Goal: Task Accomplishment & Management: Use online tool/utility

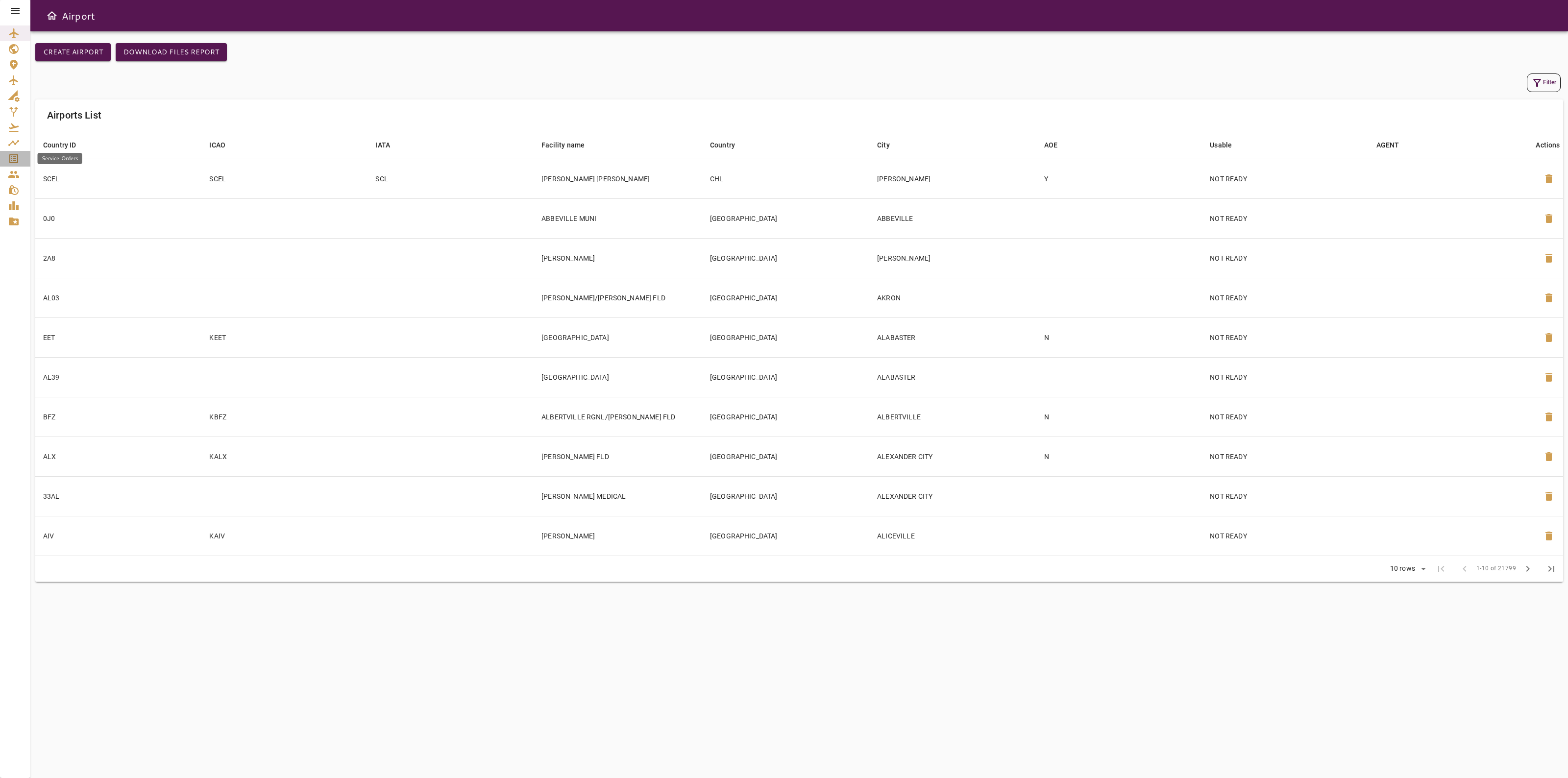
click at [11, 152] on link "Service Orders" at bounding box center [15, 159] width 30 height 16
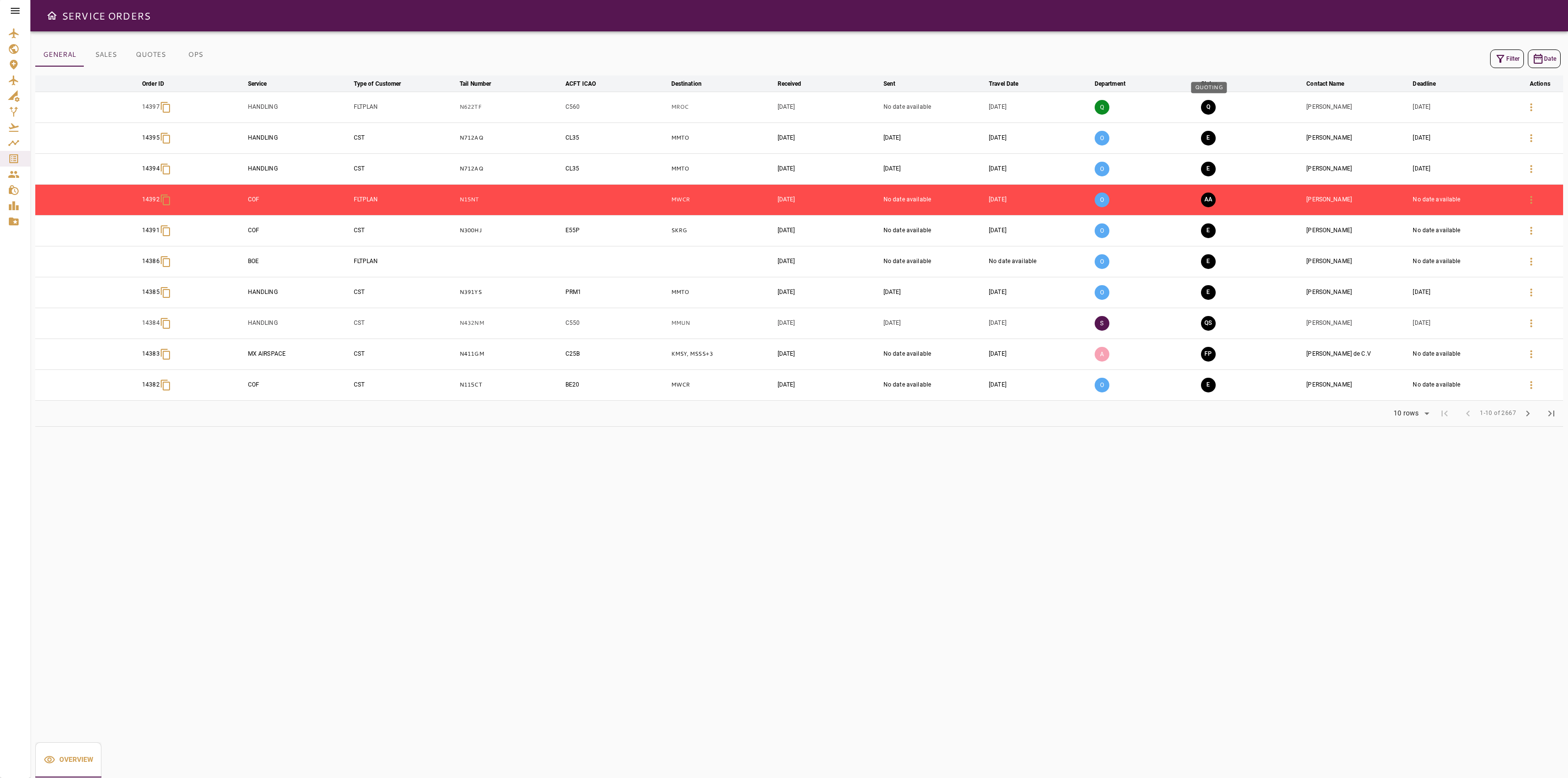
click at [1208, 108] on button "Q" at bounding box center [1208, 107] width 14 height 14
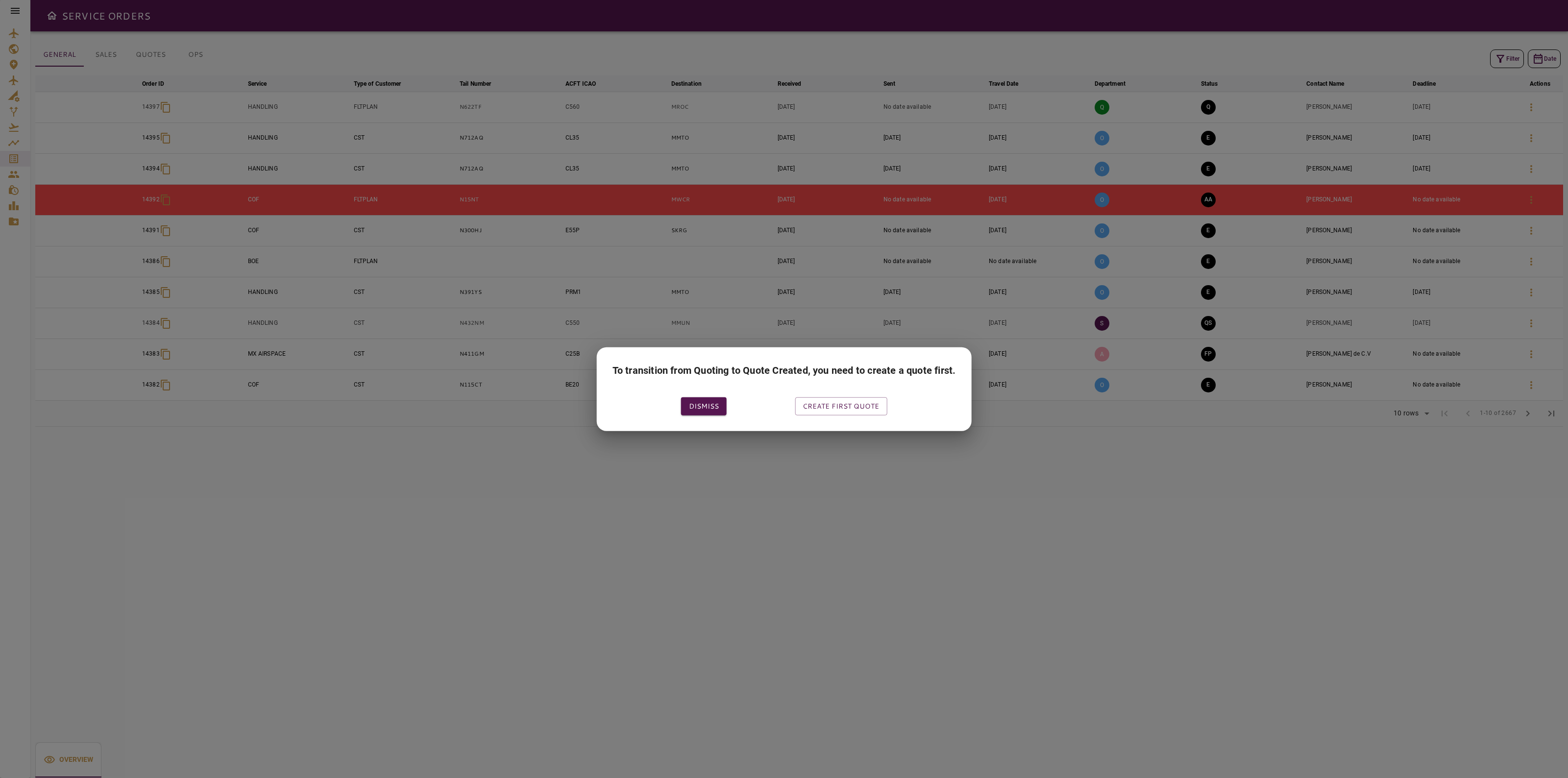
click at [847, 409] on button "Create first quote" at bounding box center [841, 407] width 92 height 18
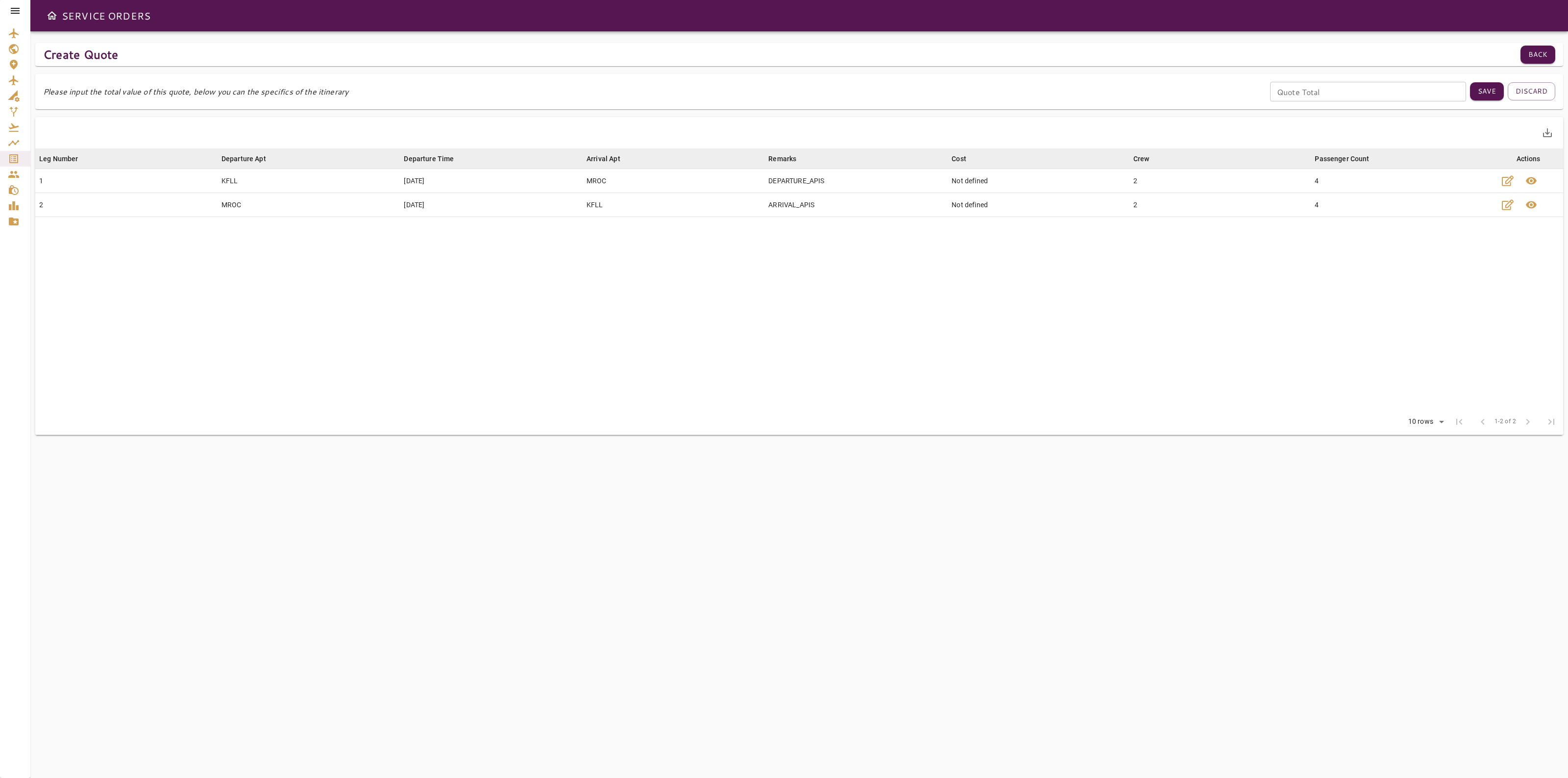
click at [1323, 96] on input "Quote Total" at bounding box center [1368, 92] width 196 height 20
type input "****"
click at [1479, 86] on button "Save" at bounding box center [1487, 91] width 34 height 18
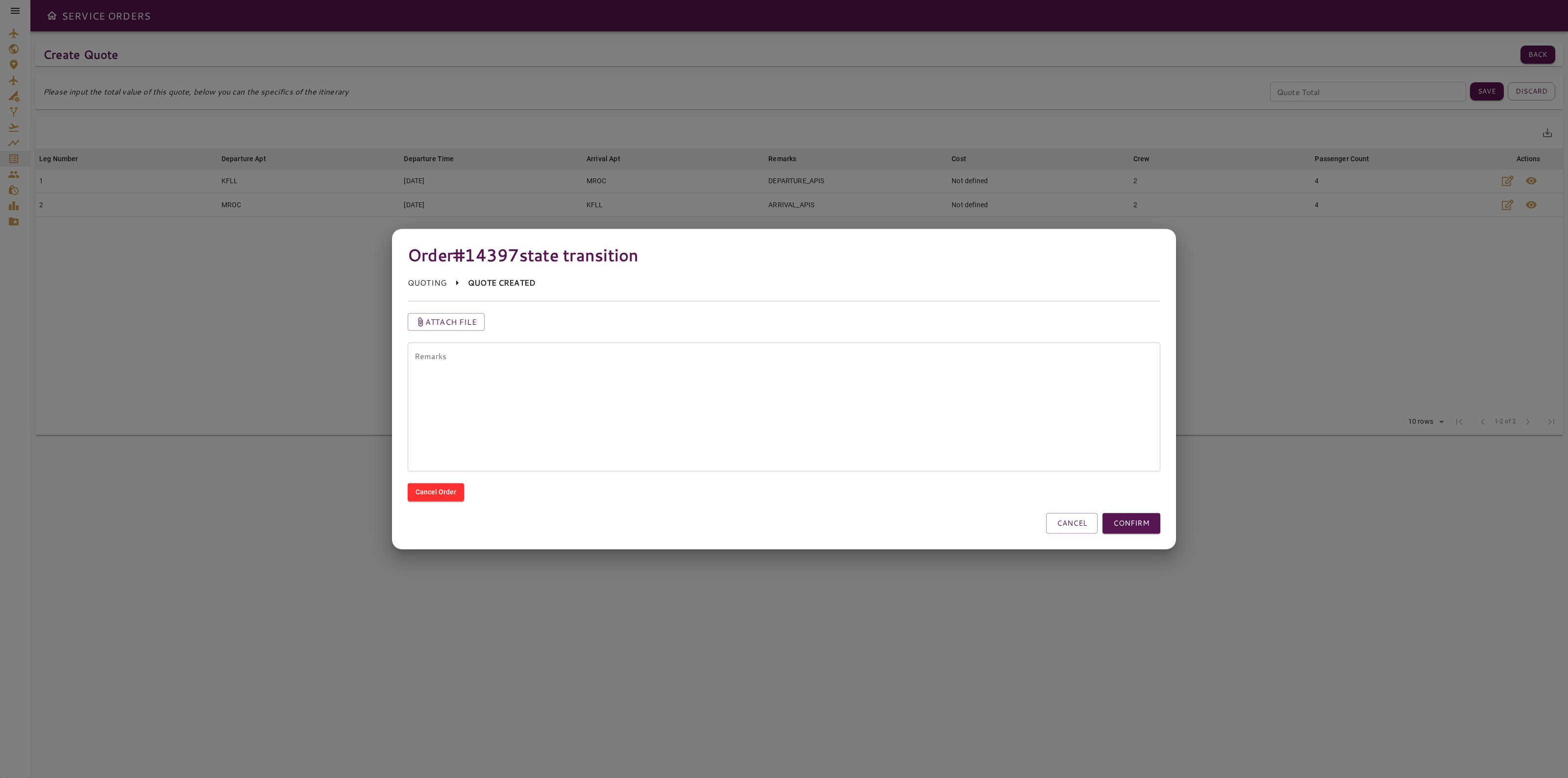
click at [668, 435] on textarea "Remarks" at bounding box center [784, 407] width 739 height 113
type textarea "*"
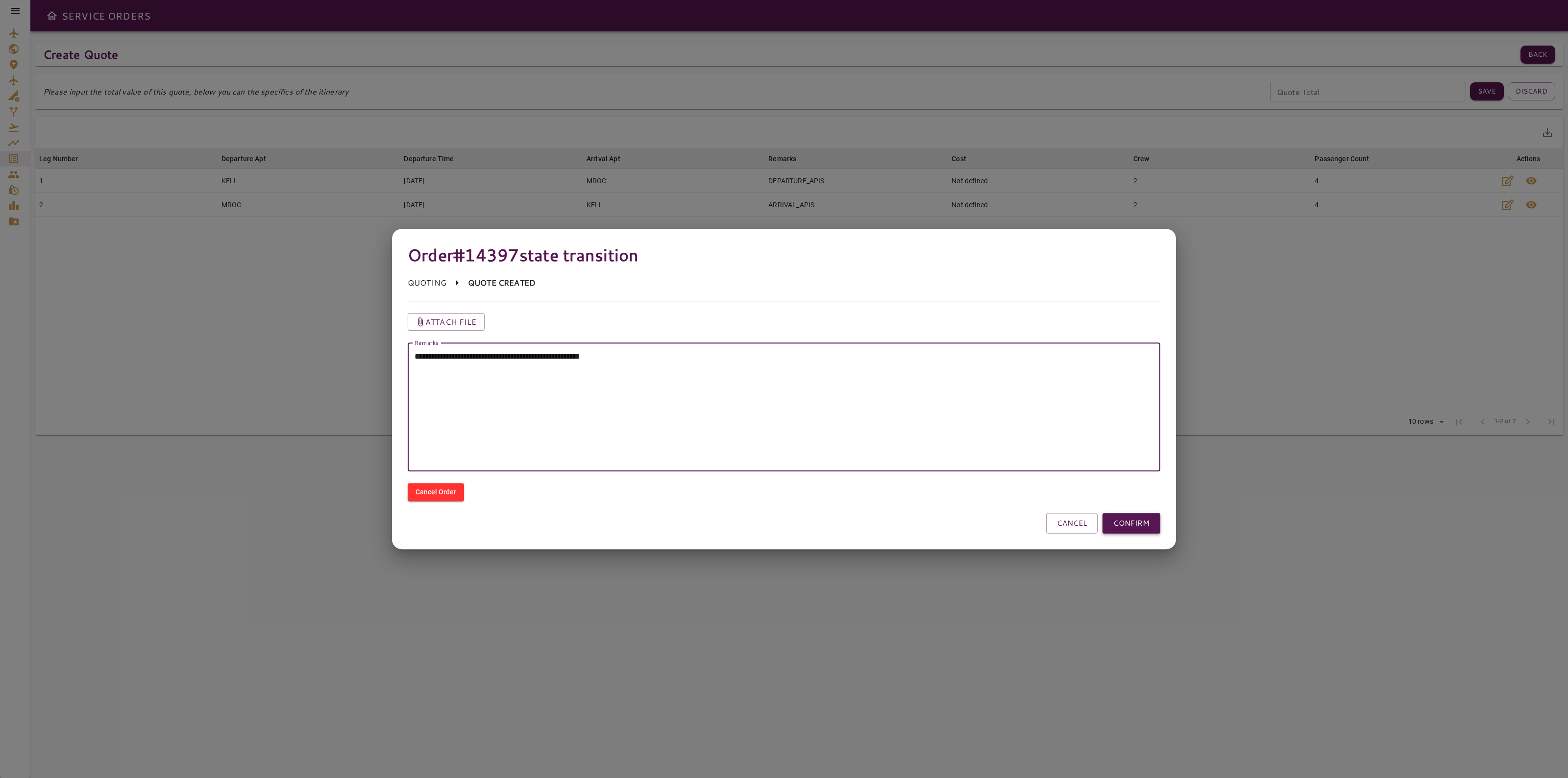
type textarea "**********"
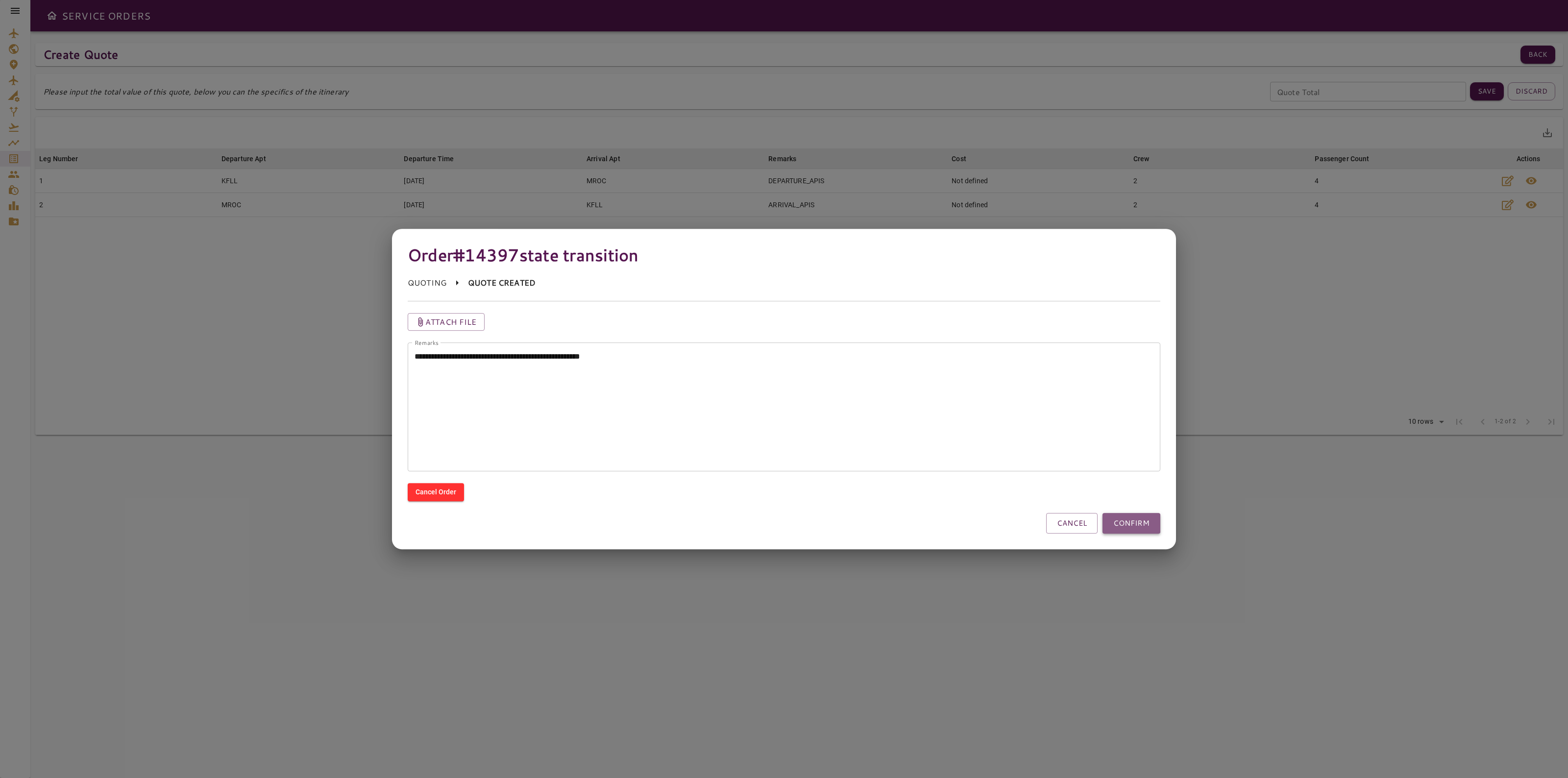
click at [1117, 521] on button "CONFIRM" at bounding box center [1132, 523] width 58 height 20
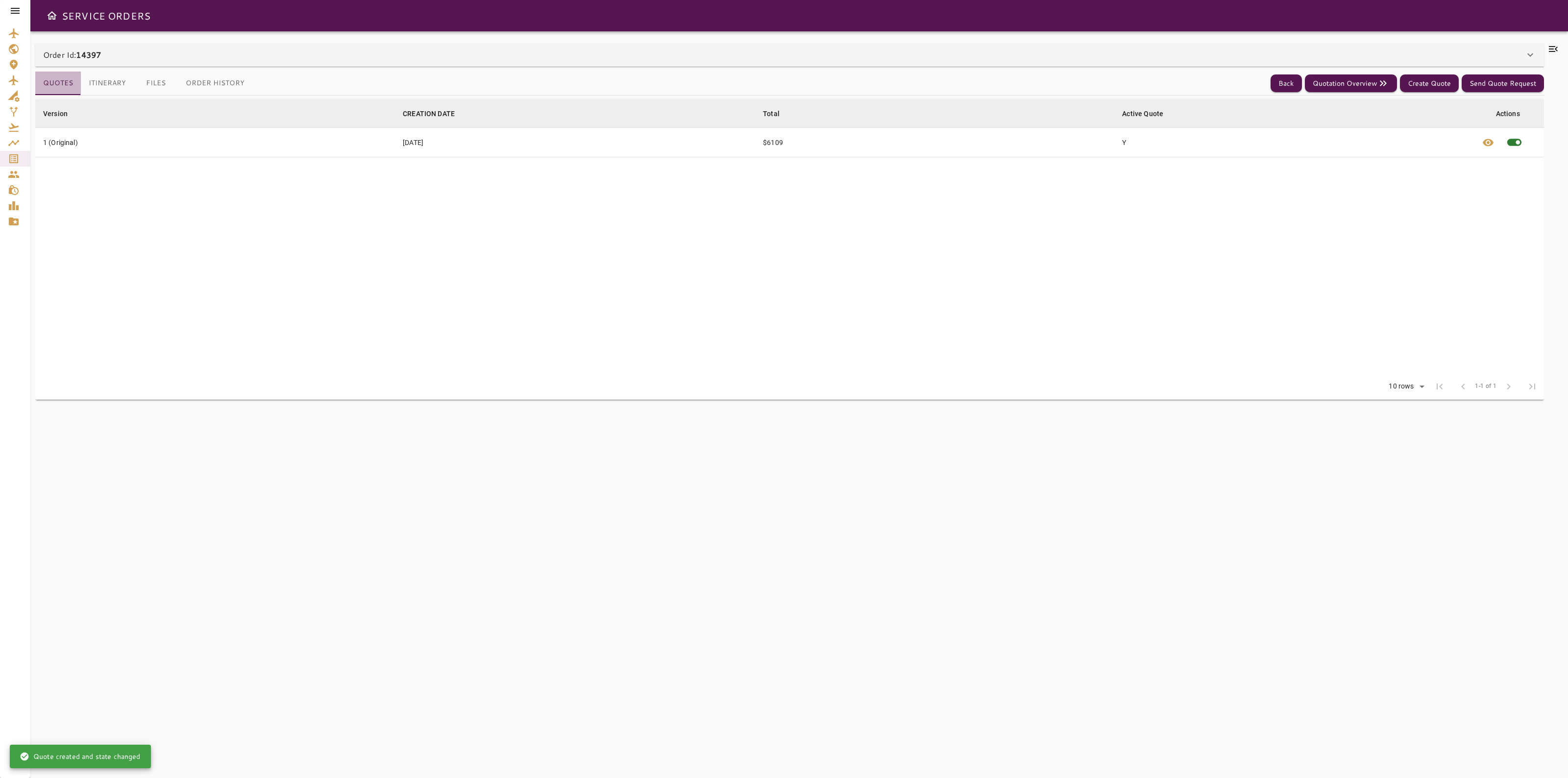
click at [70, 91] on button "Quotes" at bounding box center [58, 83] width 45 height 24
click at [1279, 89] on button "Back" at bounding box center [1287, 84] width 31 height 18
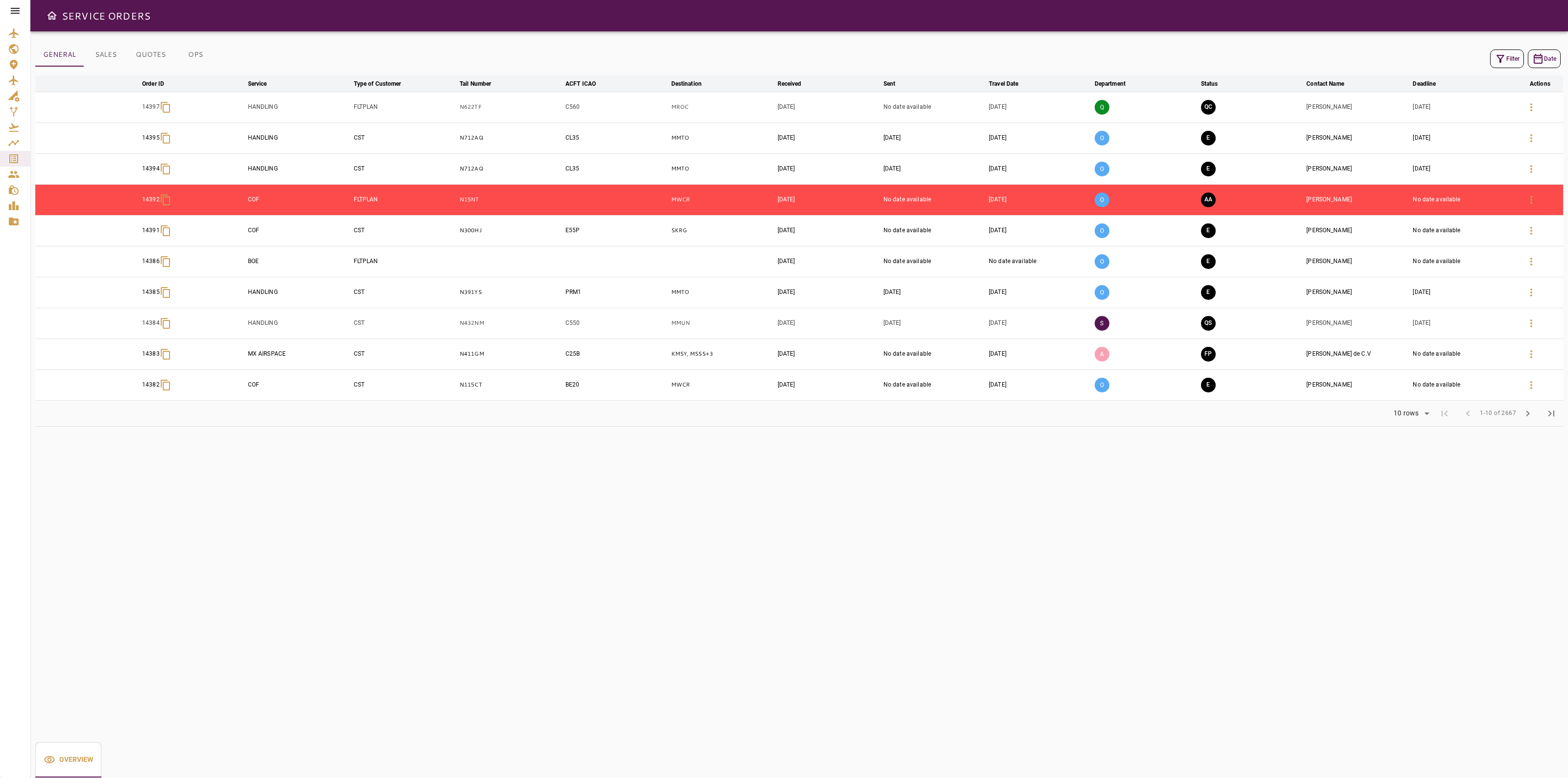
click at [1212, 104] on button "QC" at bounding box center [1208, 107] width 14 height 14
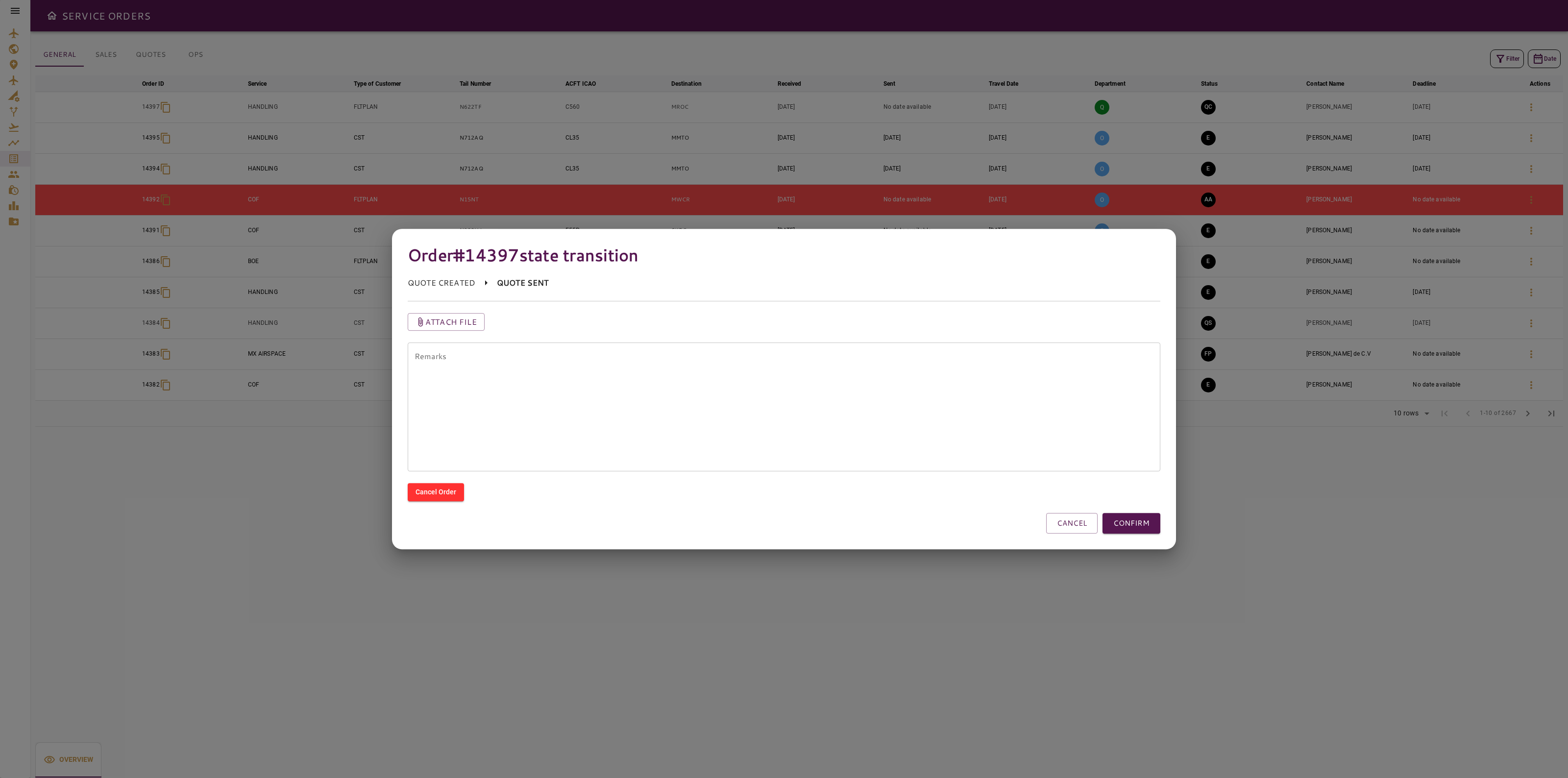
click at [437, 333] on div "Remarks * Remarks" at bounding box center [778, 401] width 764 height 140
click at [437, 327] on p "Attach file" at bounding box center [451, 322] width 51 height 12
click at [0, 0] on input "Attach file" at bounding box center [0, 0] width 0 height 0
click at [1138, 524] on button "CONFIRM" at bounding box center [1132, 523] width 58 height 20
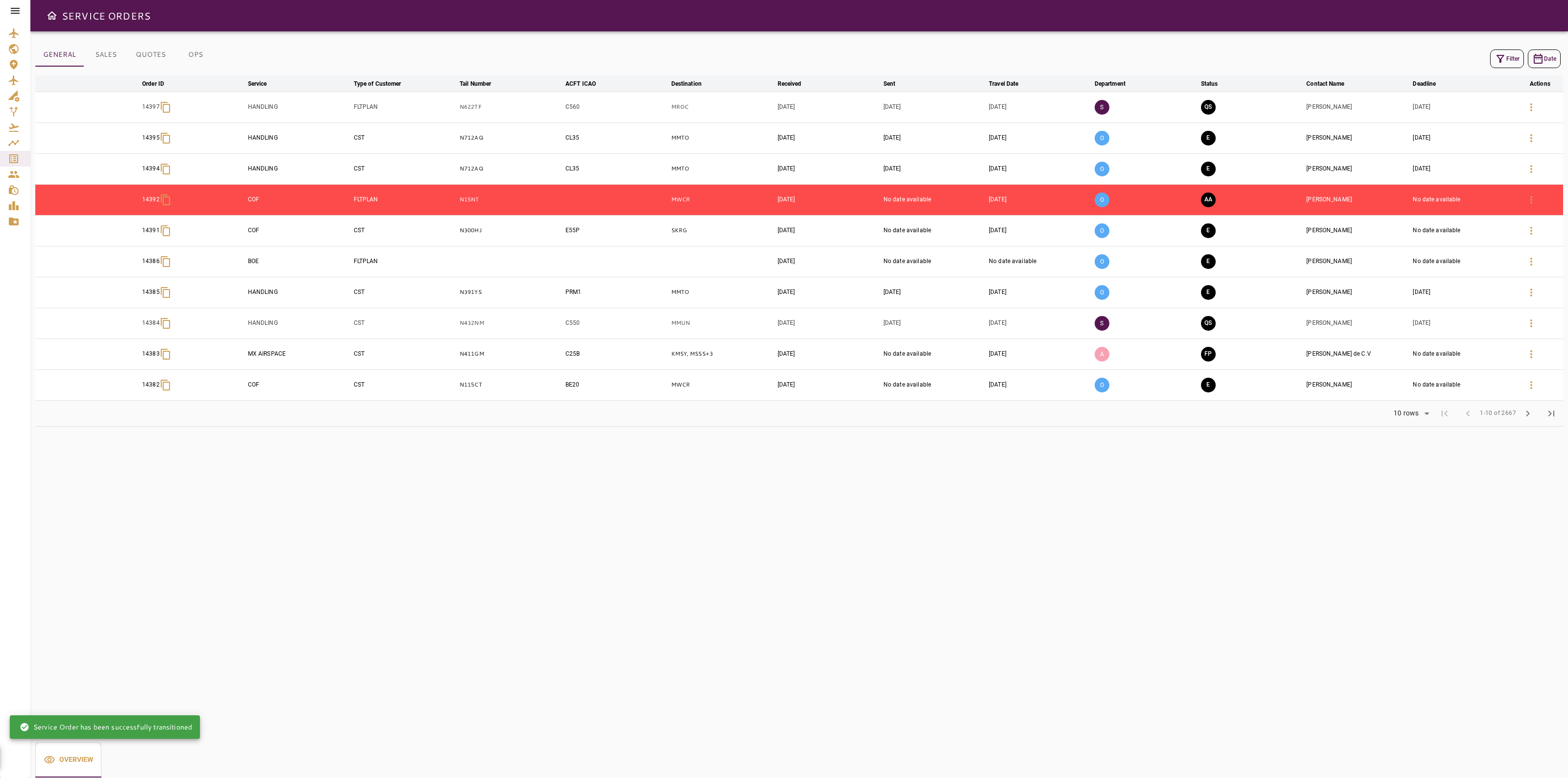
click at [1535, 106] on icon "button" at bounding box center [1531, 108] width 12 height 12
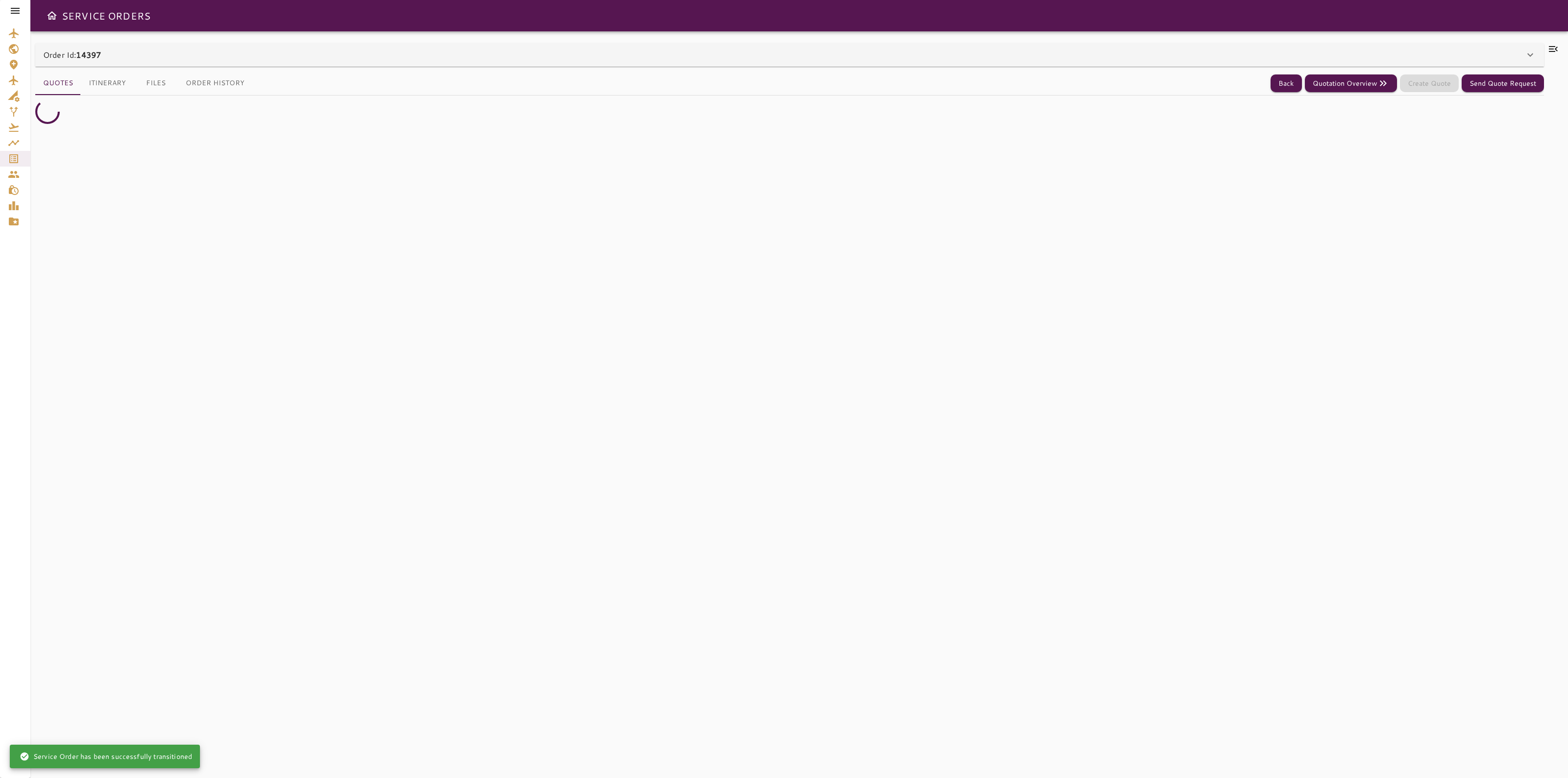
click at [1559, 60] on div at bounding box center [1554, 405] width 20 height 724
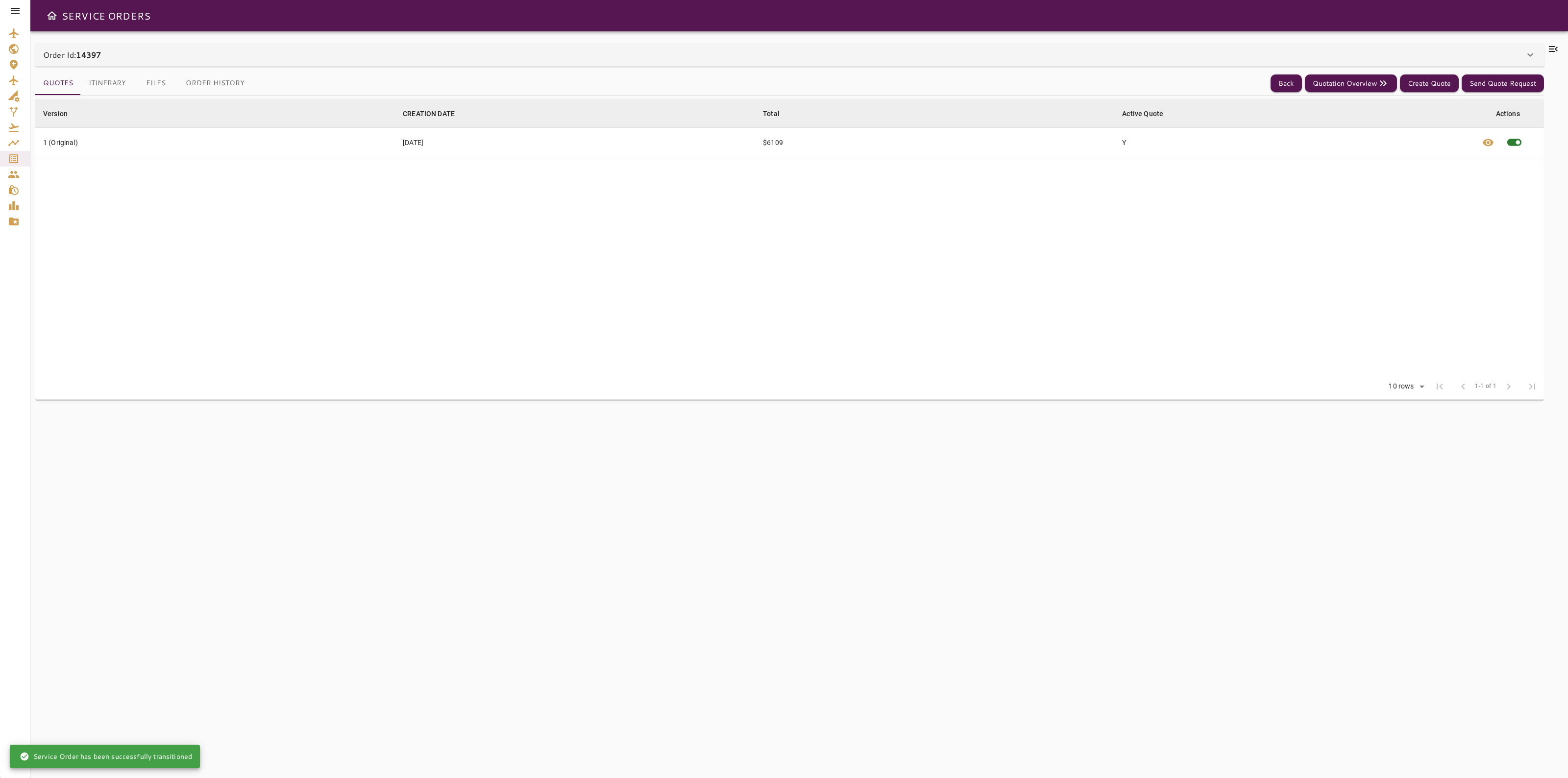
click at [1557, 52] on icon at bounding box center [1554, 49] width 12 height 12
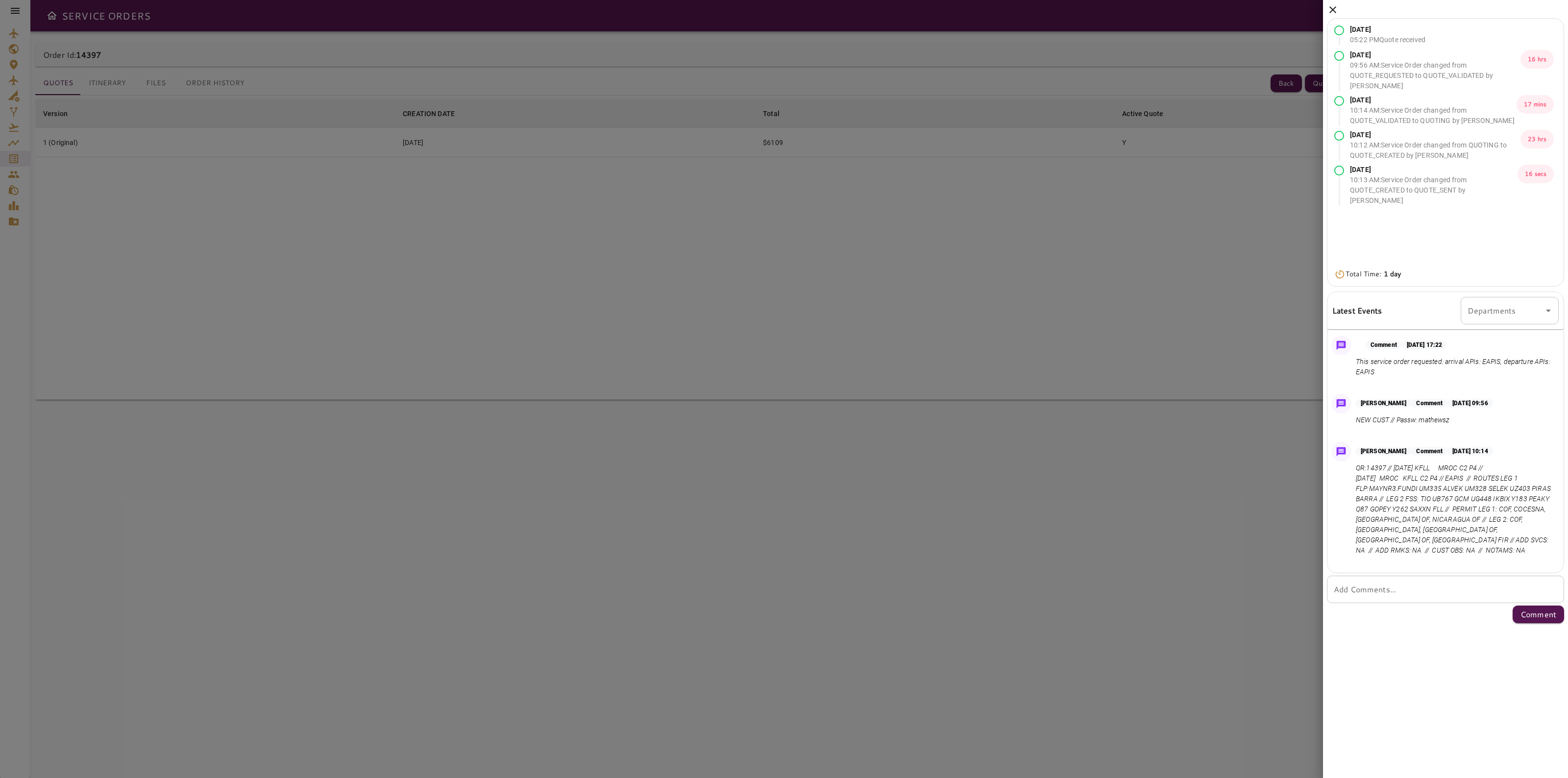
click at [1334, 9] on icon at bounding box center [1333, 10] width 7 height 7
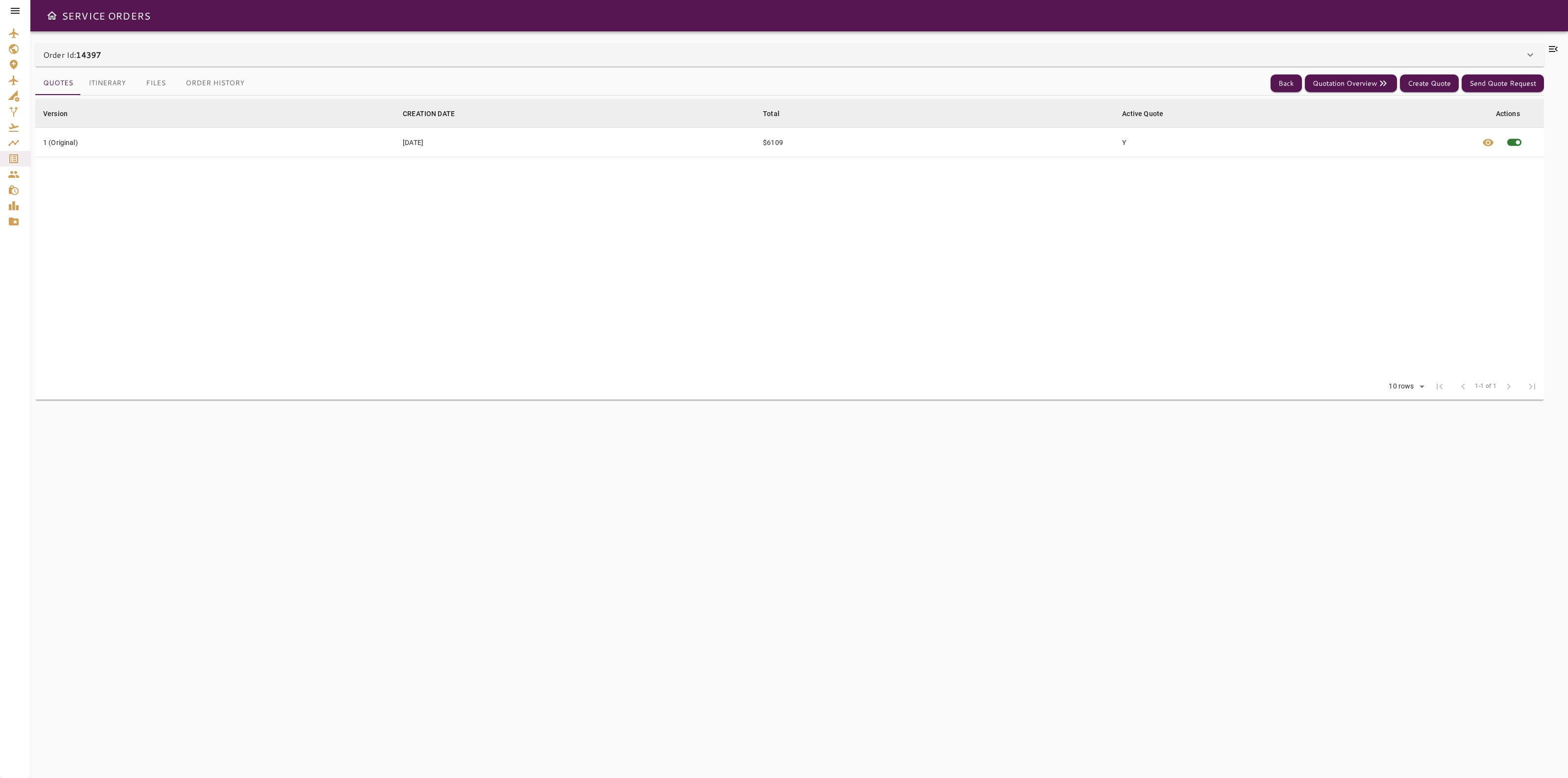
click at [1266, 91] on div "Quotes Itinerary Files Order History Back Quotation Overview Create Quote Send …" at bounding box center [790, 83] width 1509 height 24
click at [1281, 79] on button "Back" at bounding box center [1287, 84] width 31 height 18
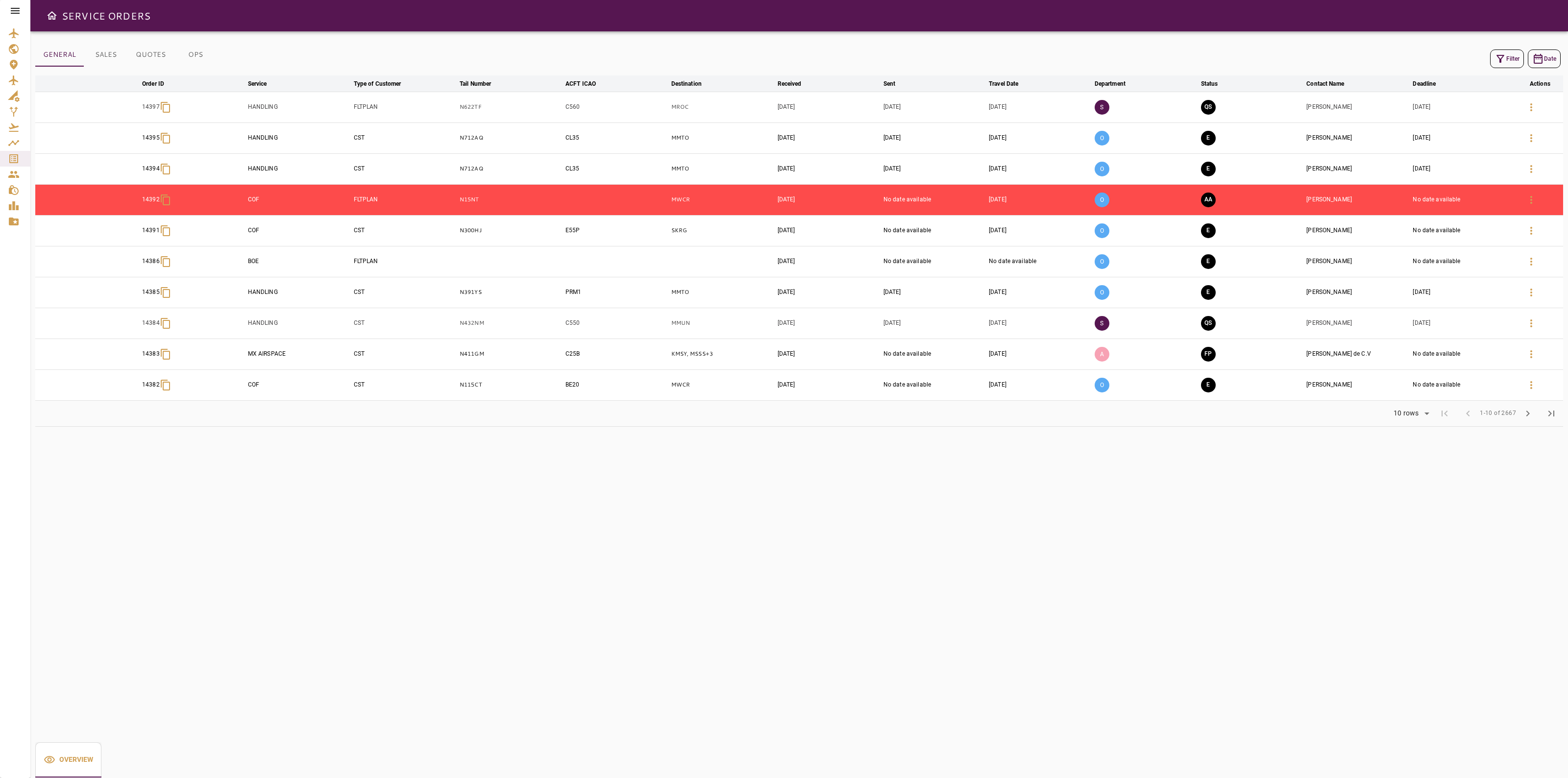
click at [12, 206] on icon "Reports" at bounding box center [13, 205] width 10 height 9
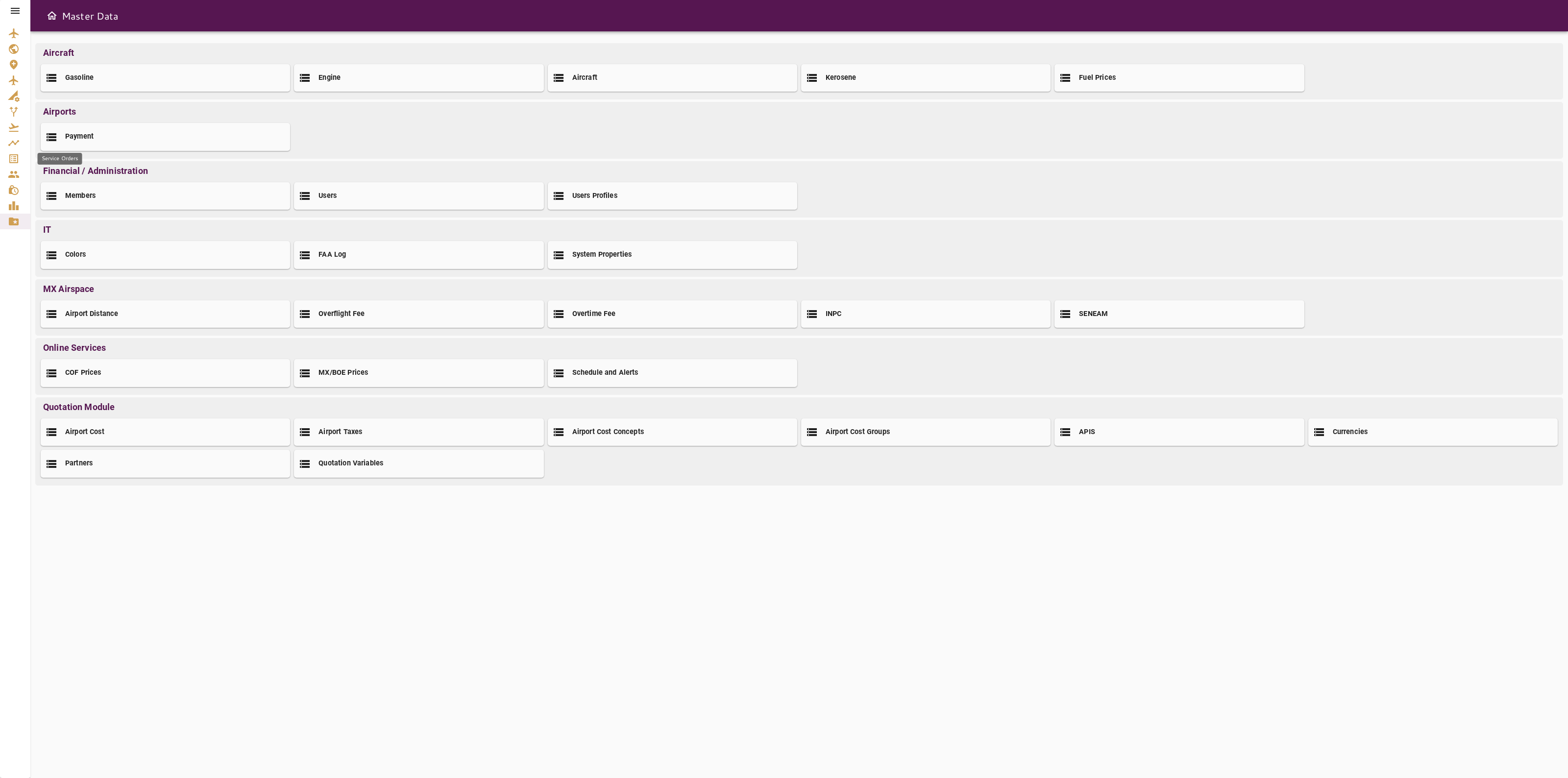
click at [10, 162] on icon "Service Orders" at bounding box center [14, 159] width 12 height 12
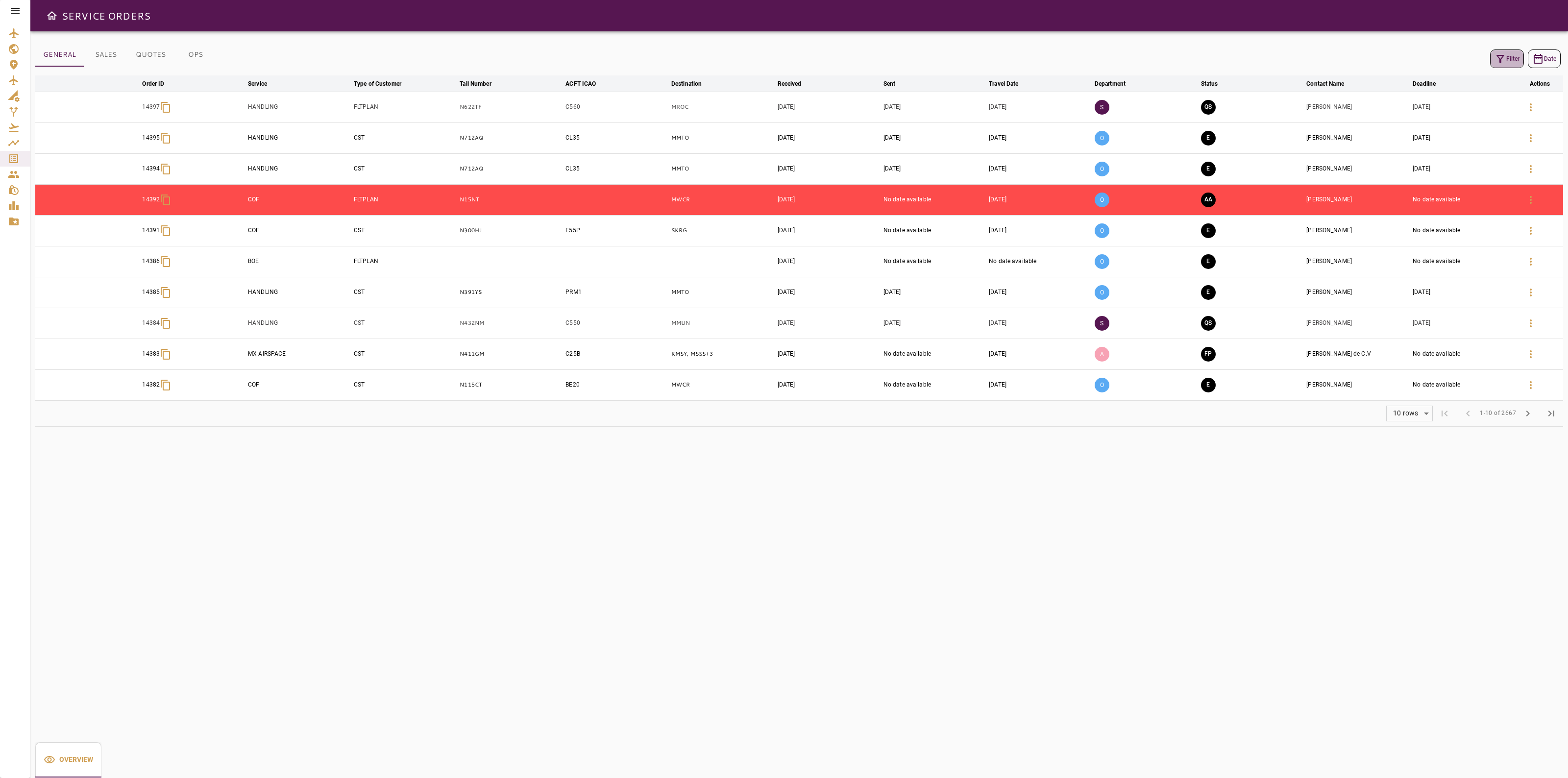
click at [1516, 60] on button "Filter" at bounding box center [1508, 58] width 34 height 18
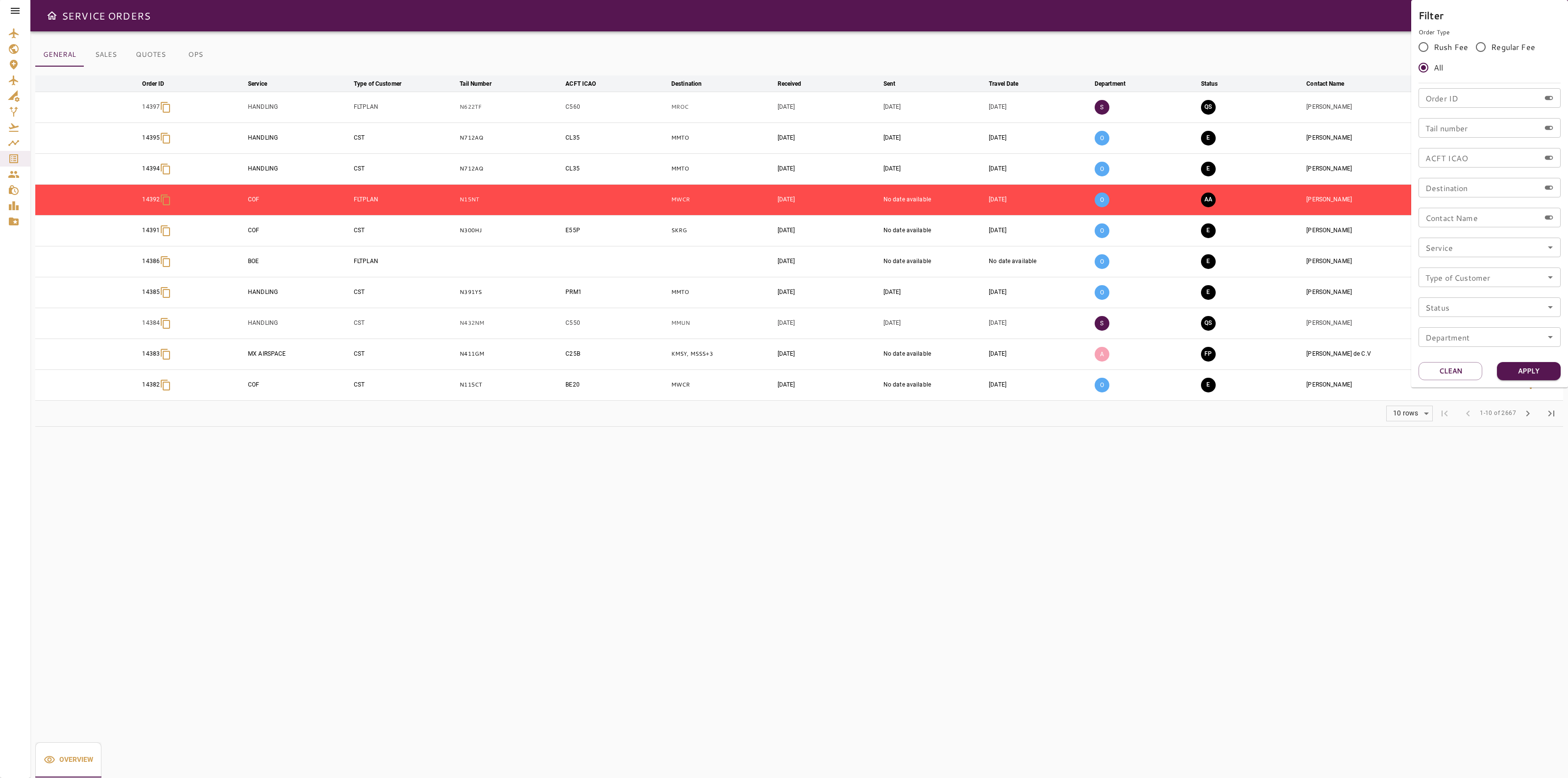
click at [1441, 98] on input "Order ID" at bounding box center [1479, 98] width 121 height 20
type input "*****"
click at [1518, 358] on div "Filter Order Type Rush Fee Regular Fee All Order ID ***** Order ID Tail number …" at bounding box center [1489, 194] width 157 height 388
click at [1521, 373] on button "Apply" at bounding box center [1529, 371] width 64 height 18
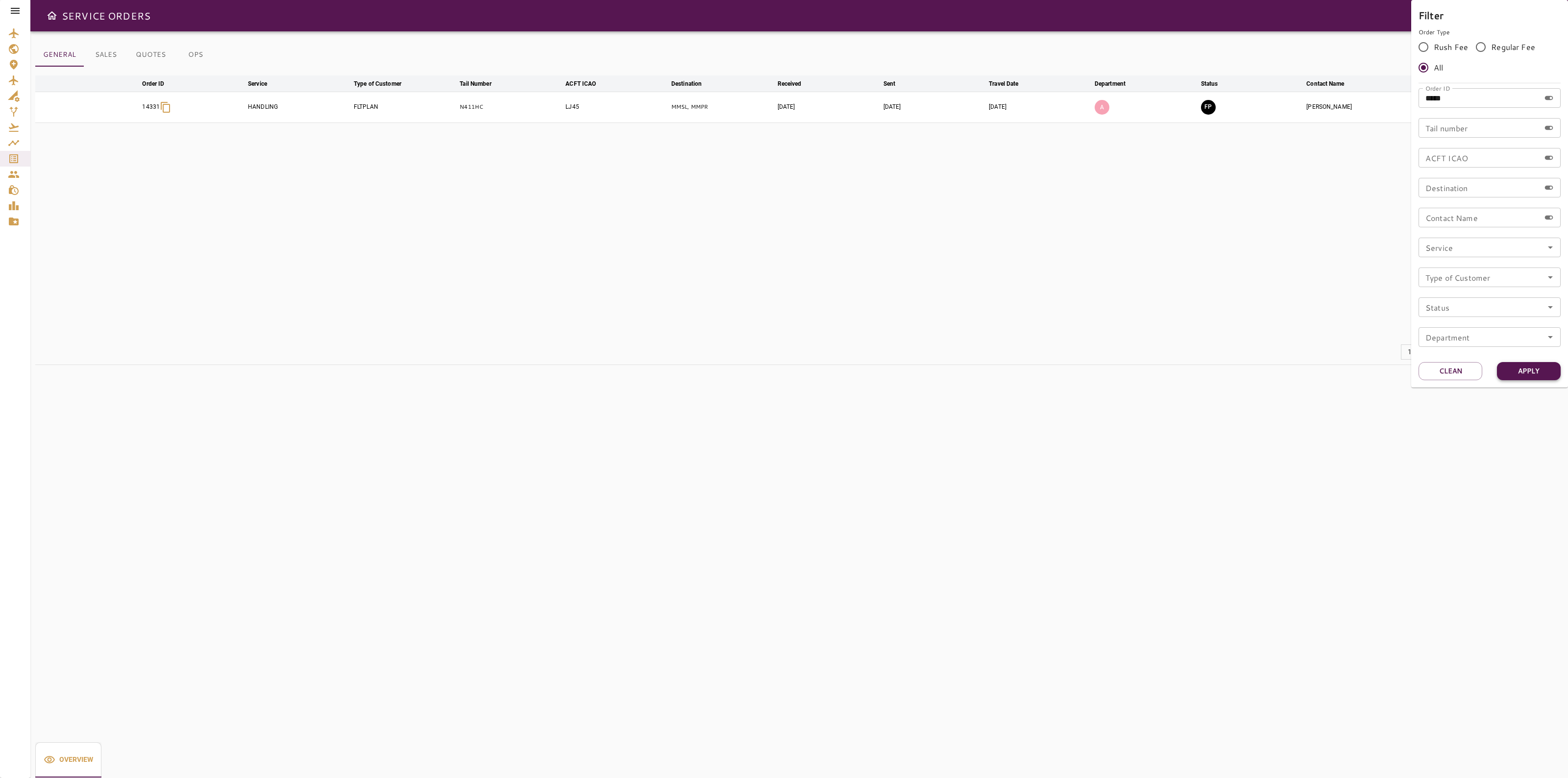
click at [1547, 365] on button "Apply" at bounding box center [1529, 371] width 64 height 18
click at [1317, 232] on div at bounding box center [784, 389] width 1568 height 778
click at [1529, 106] on icon "button" at bounding box center [1531, 108] width 12 height 12
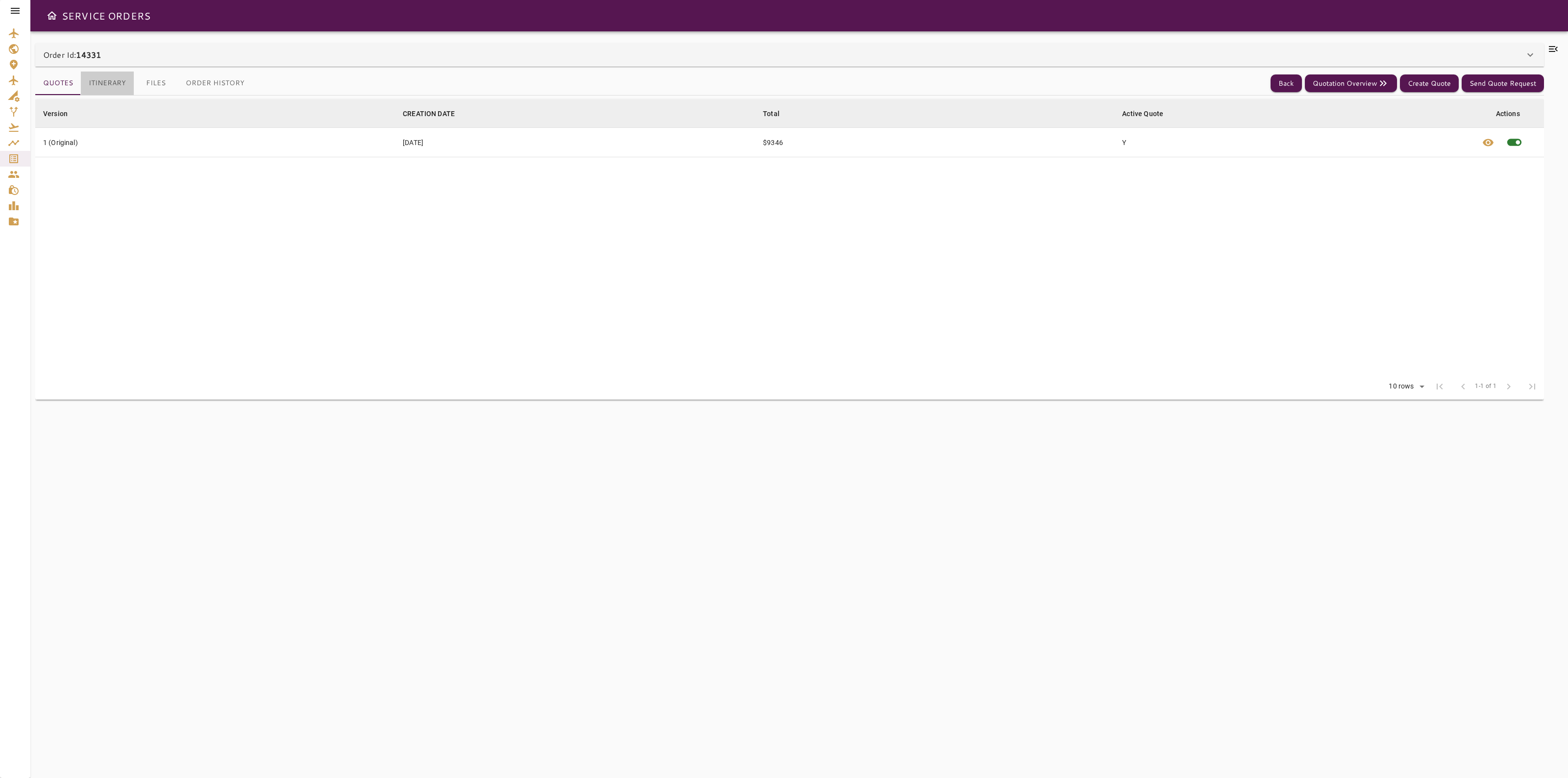
click at [121, 81] on button "Itinerary" at bounding box center [107, 83] width 53 height 24
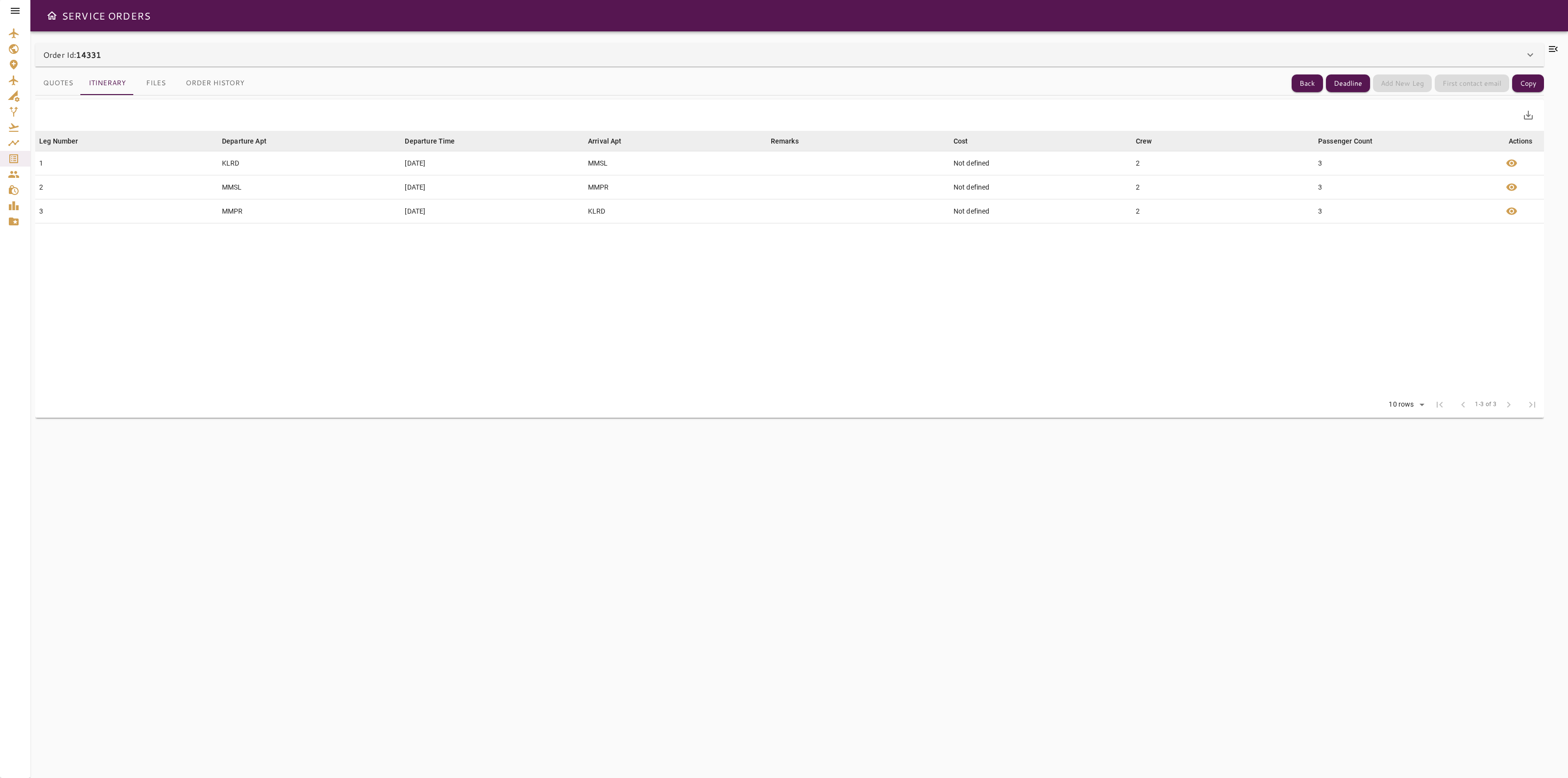
click at [150, 73] on button "Files" at bounding box center [155, 83] width 44 height 24
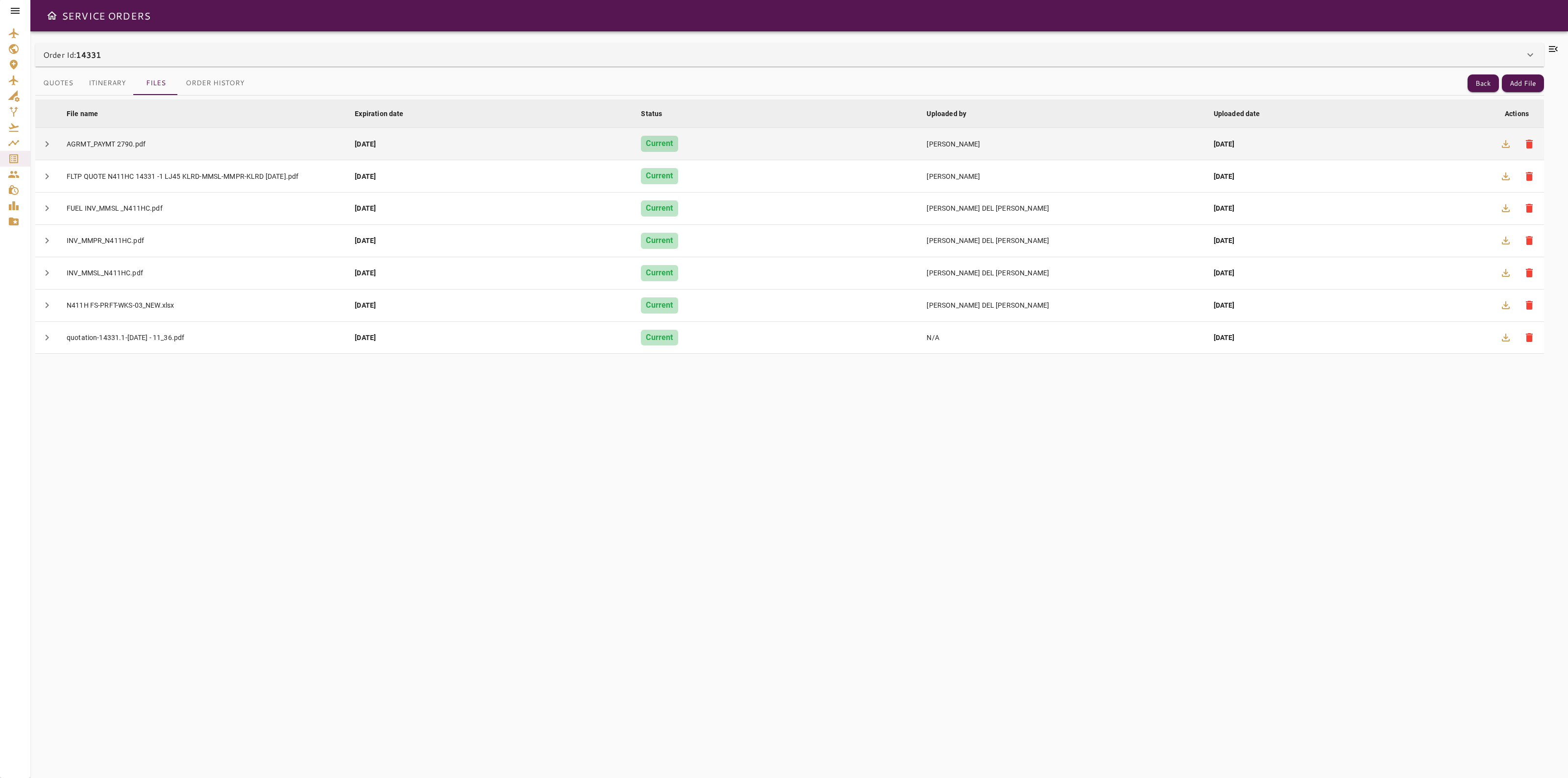
click at [1498, 145] on button "button" at bounding box center [1506, 144] width 24 height 24
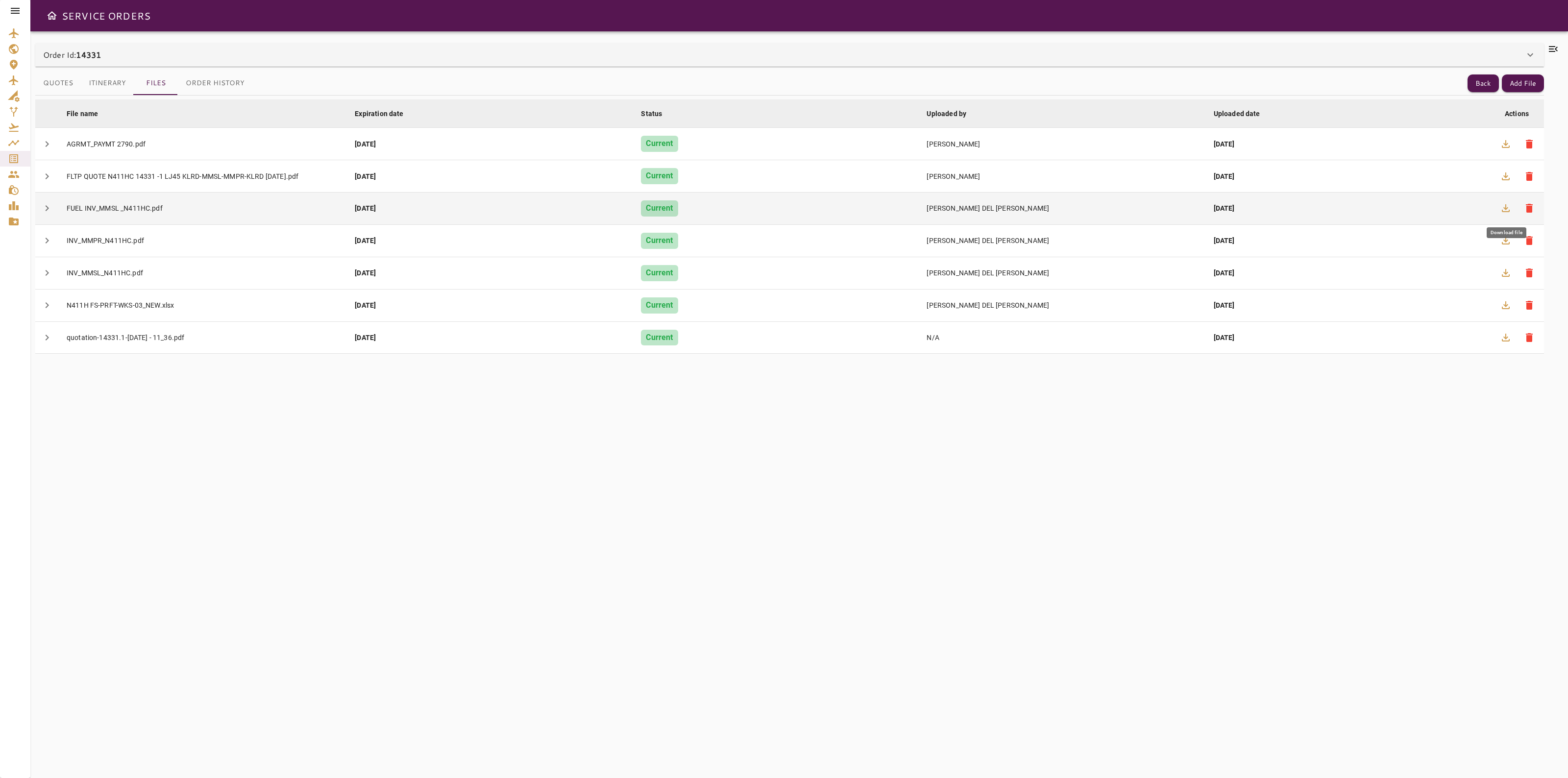
click at [1506, 206] on icon "button" at bounding box center [1506, 209] width 12 height 12
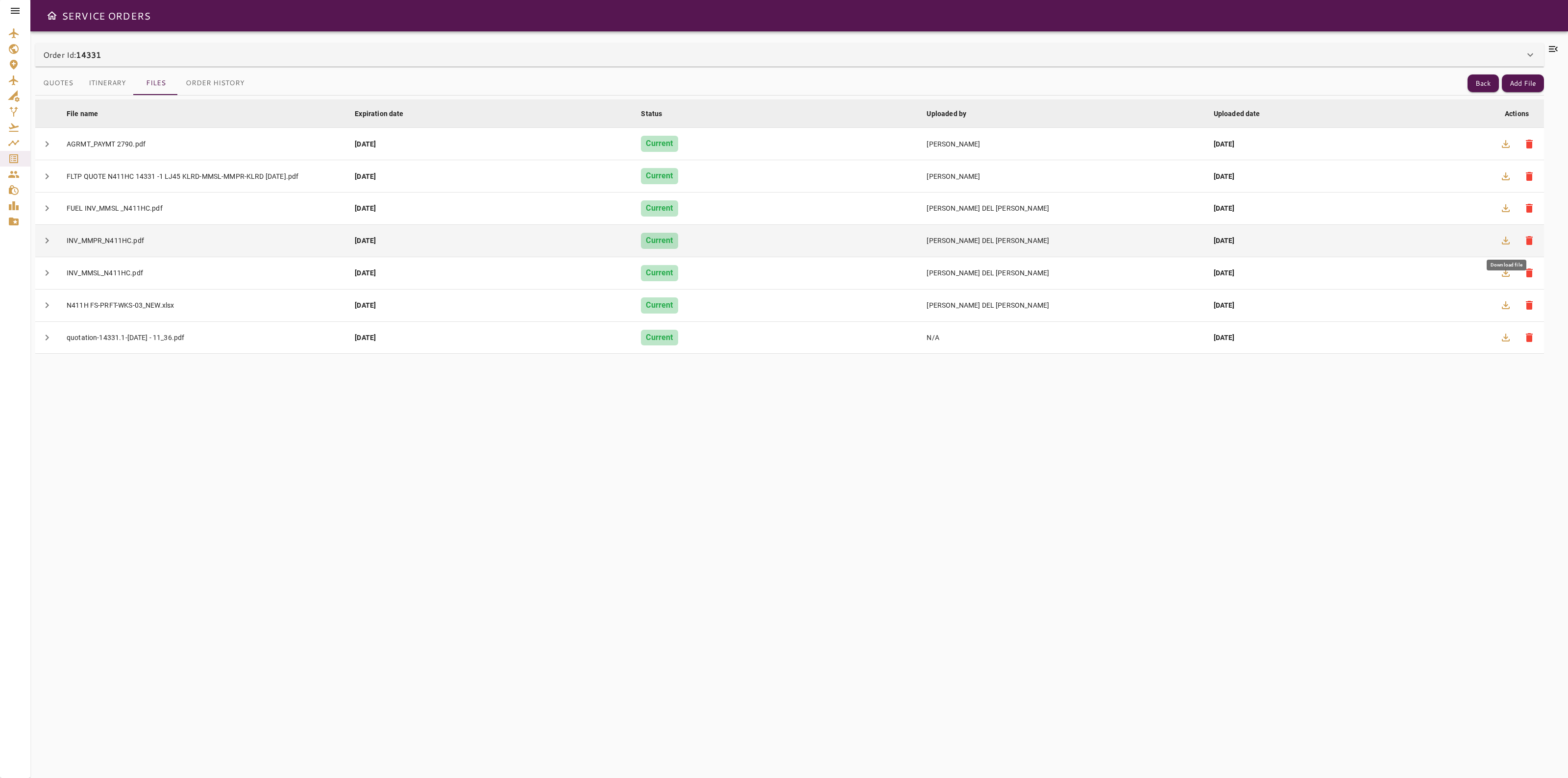
click at [1504, 241] on icon "button" at bounding box center [1506, 241] width 12 height 12
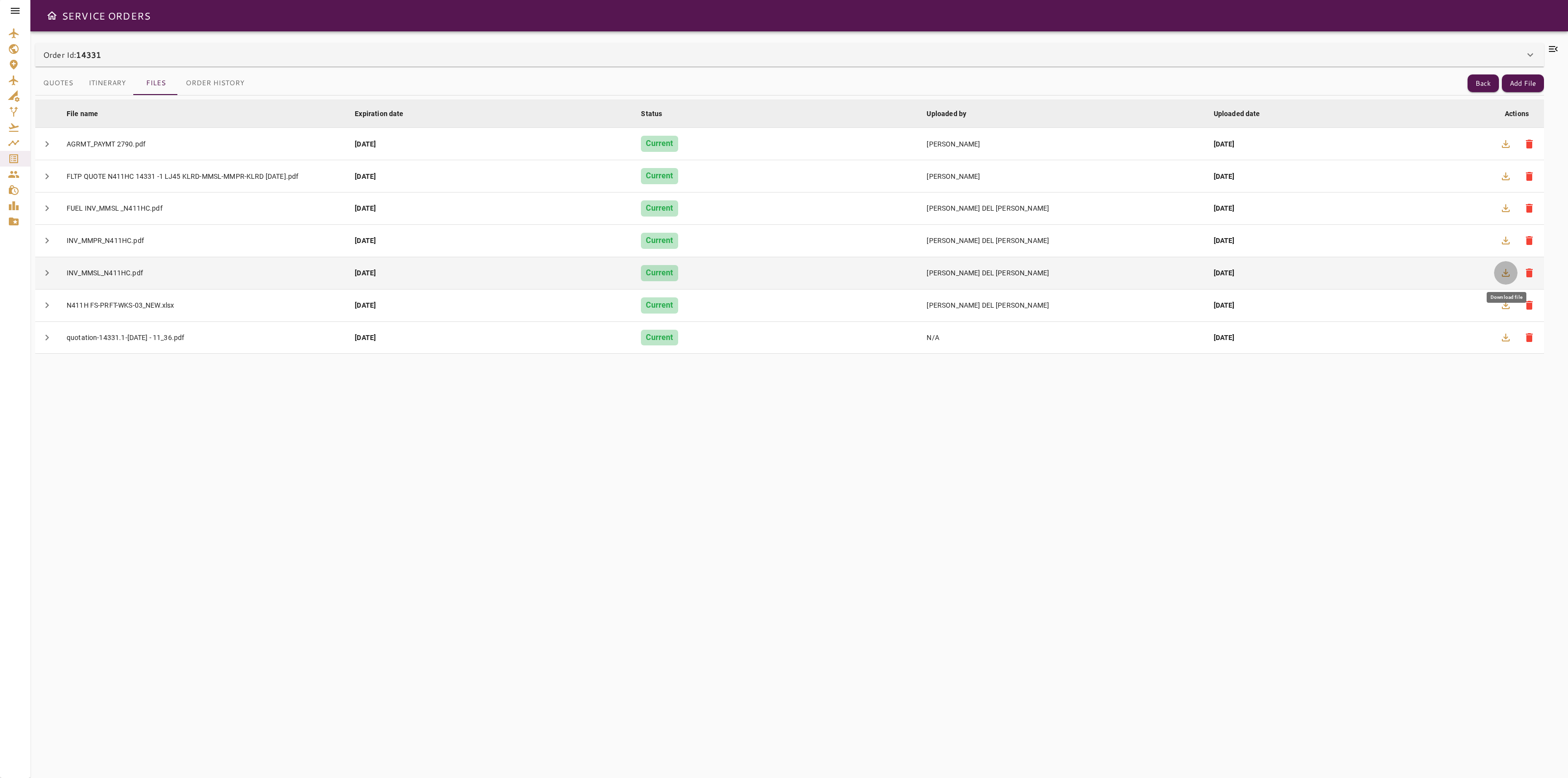
click at [1503, 272] on icon "button" at bounding box center [1506, 273] width 12 height 12
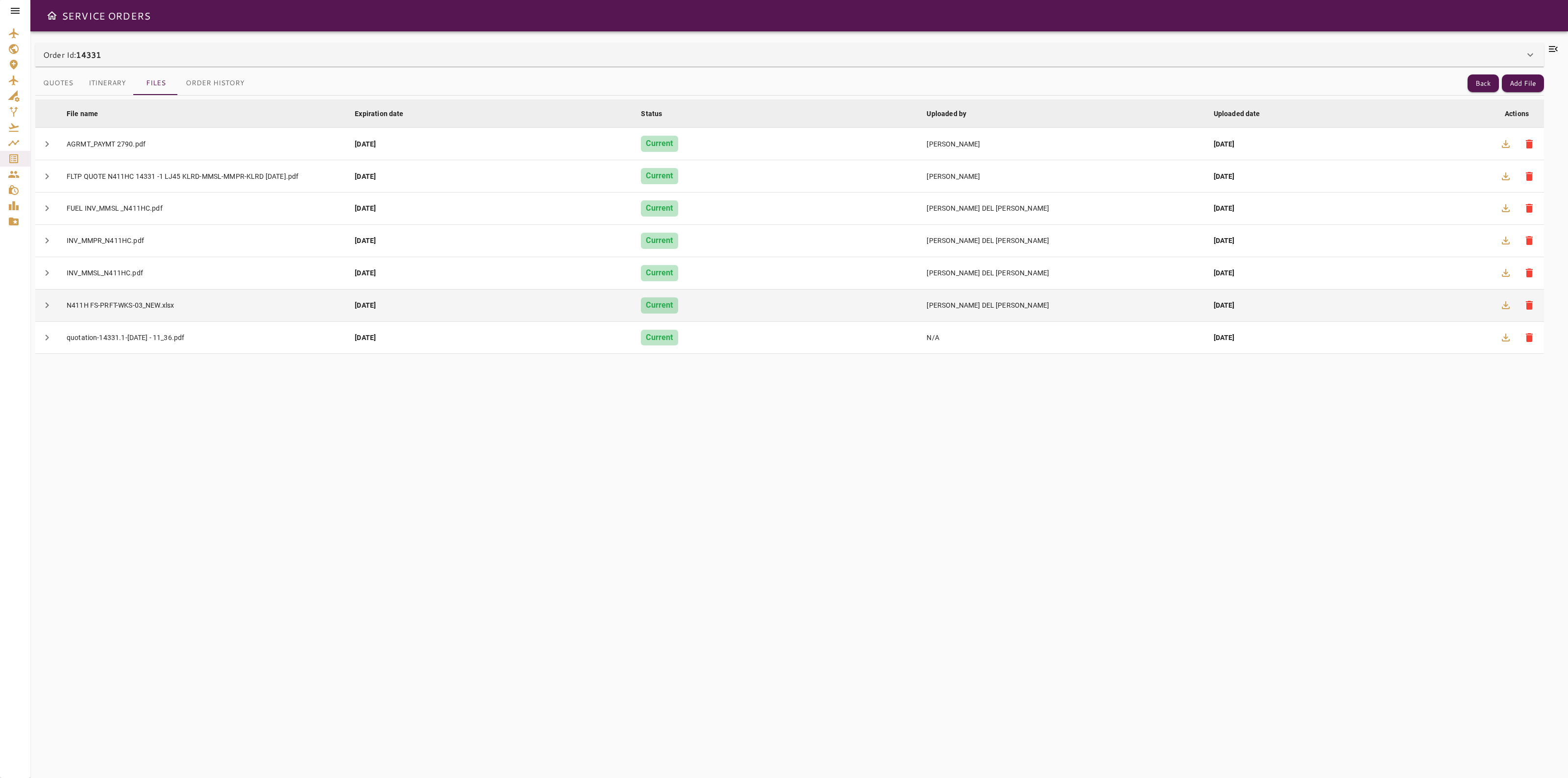
click at [1501, 305] on icon "button" at bounding box center [1506, 305] width 12 height 12
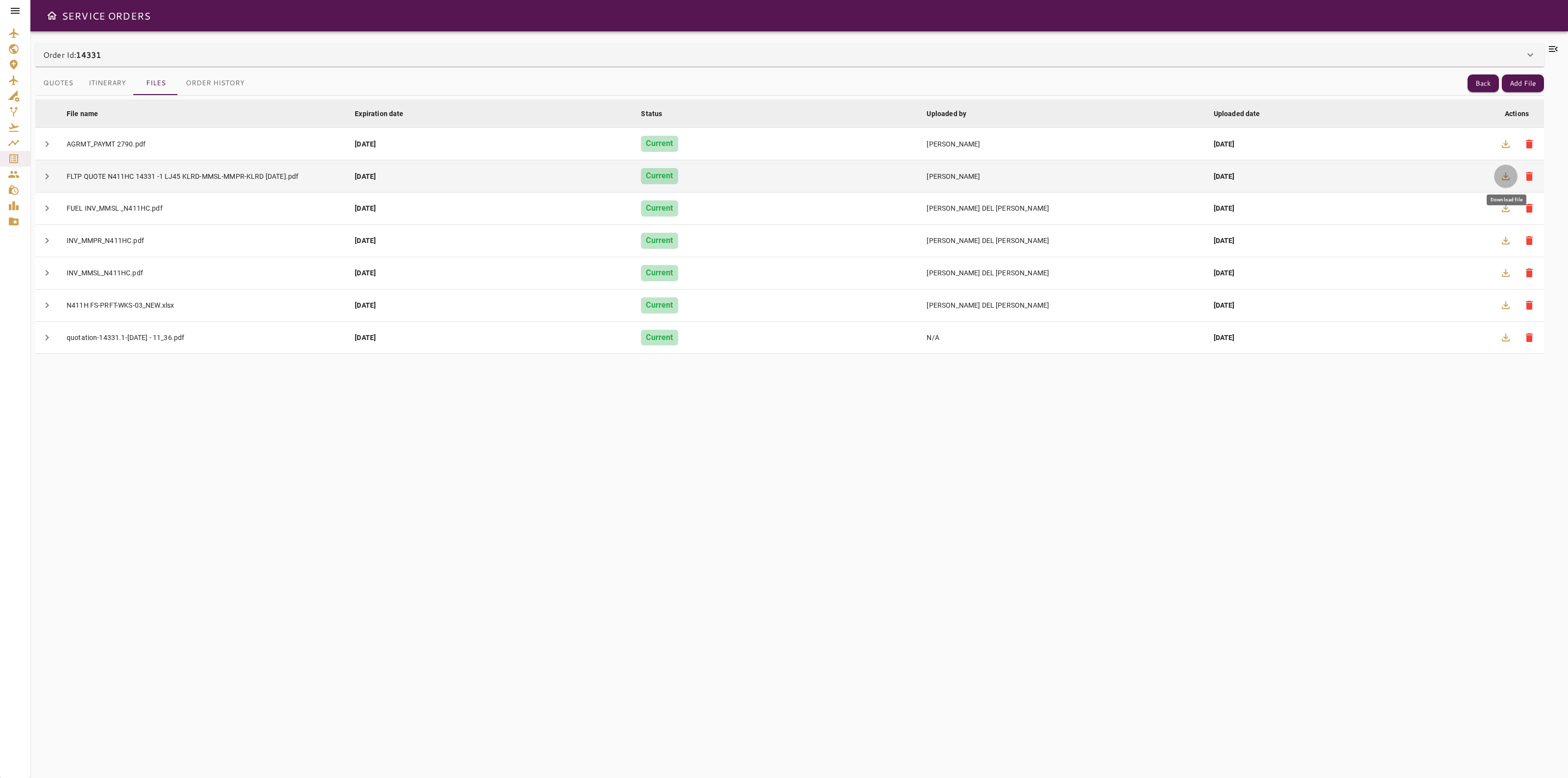
click at [1500, 169] on button "button" at bounding box center [1506, 176] width 24 height 24
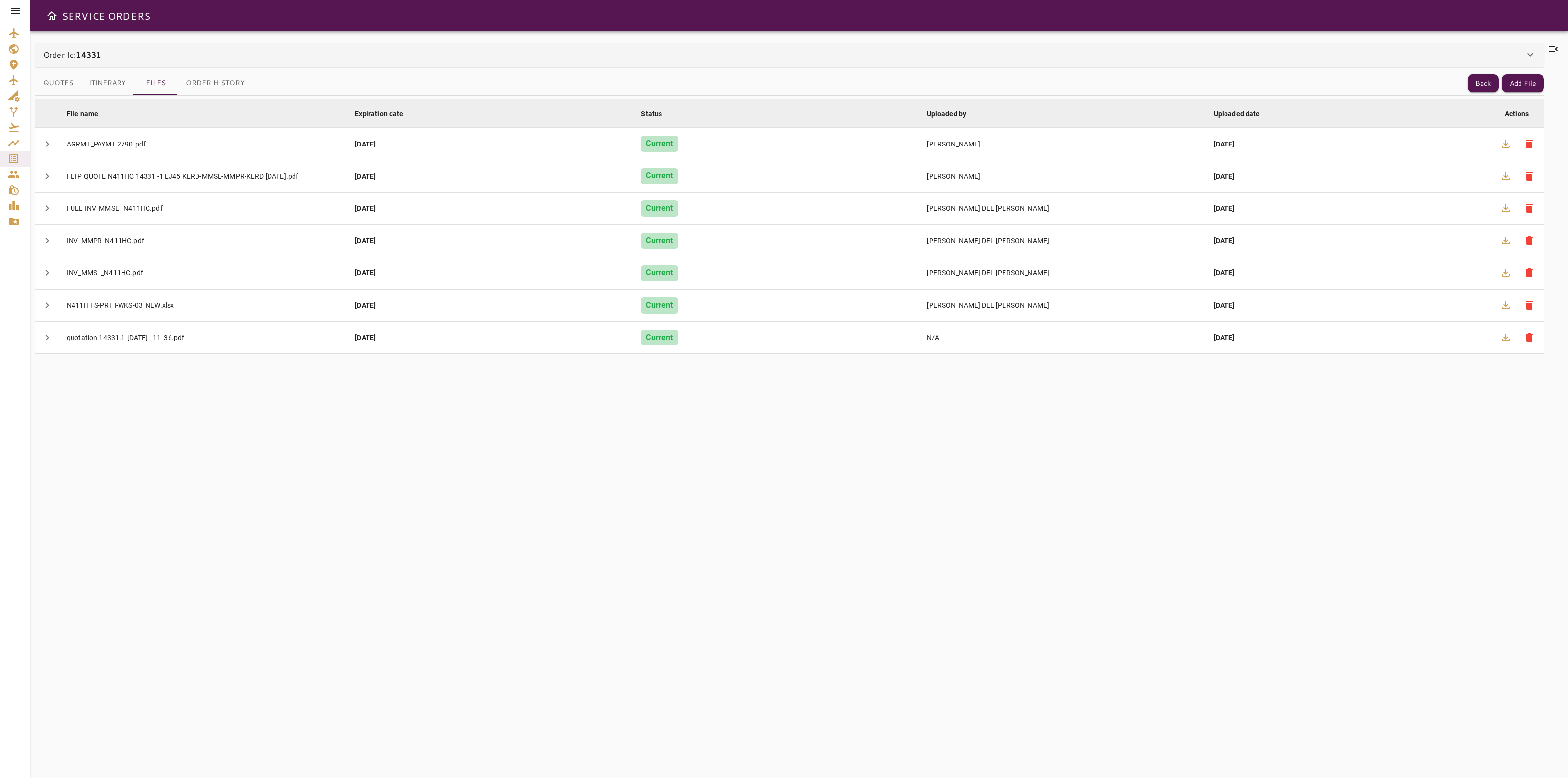
click at [1554, 51] on icon at bounding box center [1554, 49] width 12 height 12
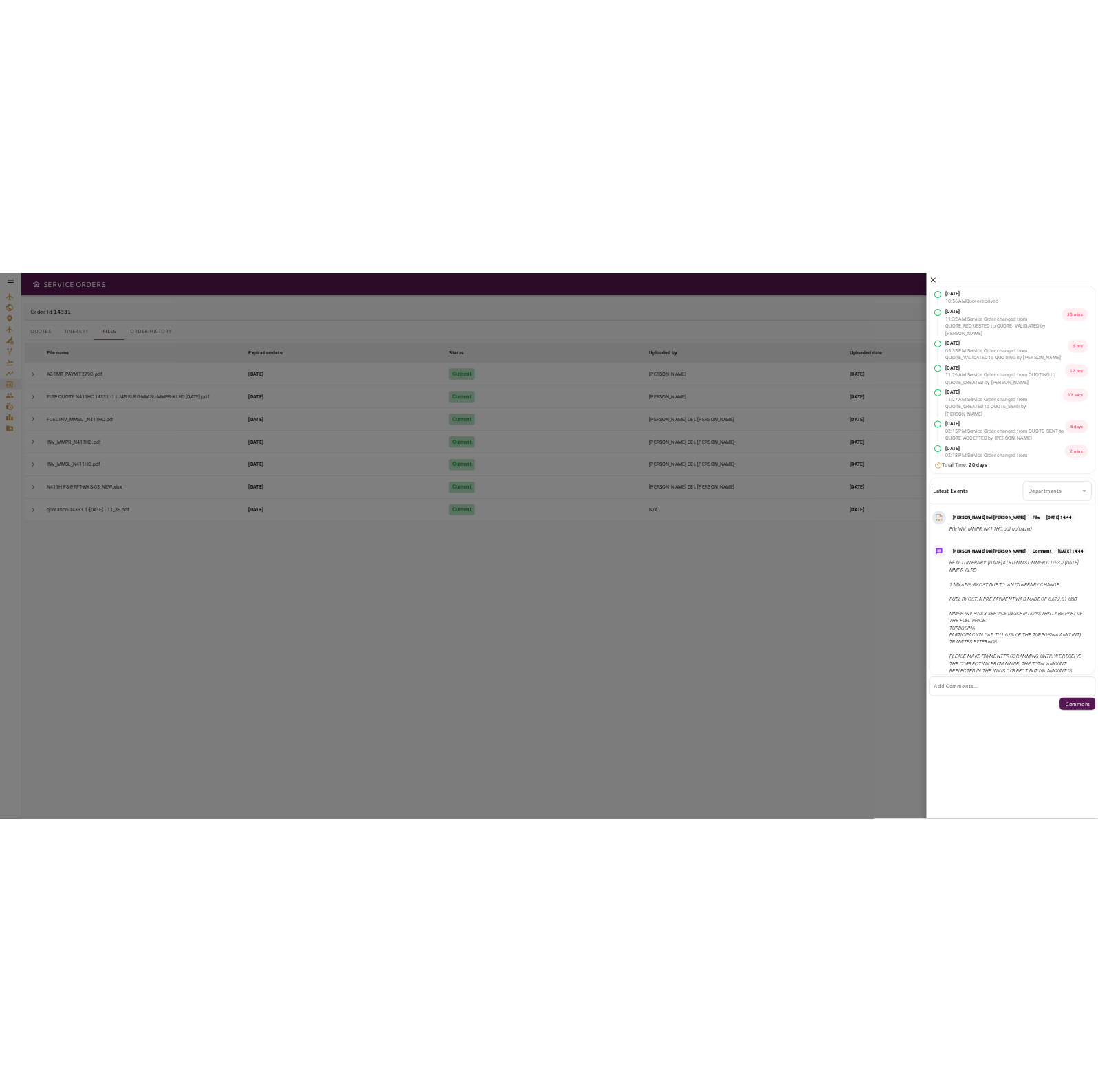
scroll to position [1003, 0]
